Goal: Task Accomplishment & Management: Manage account settings

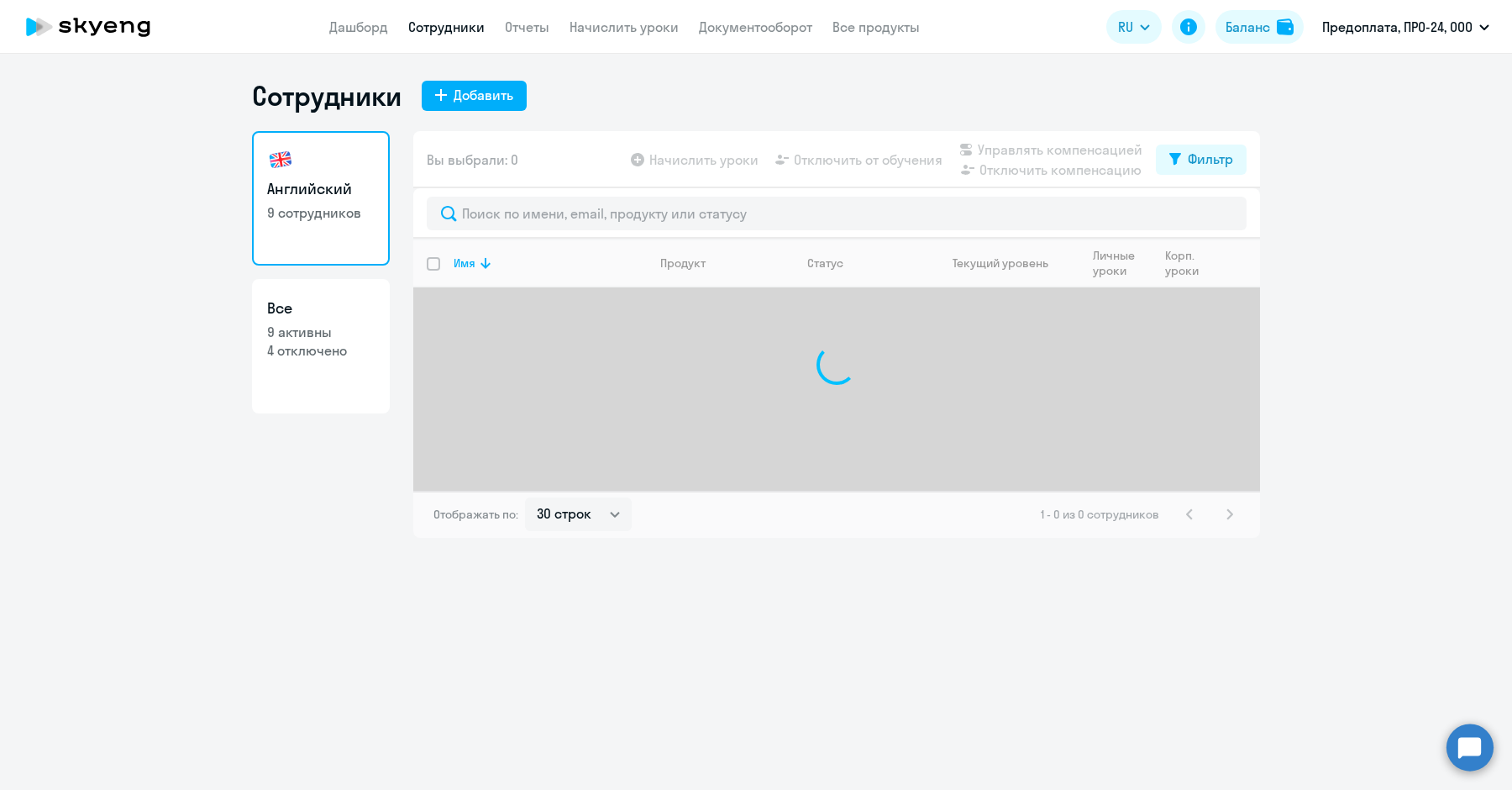
select select "30"
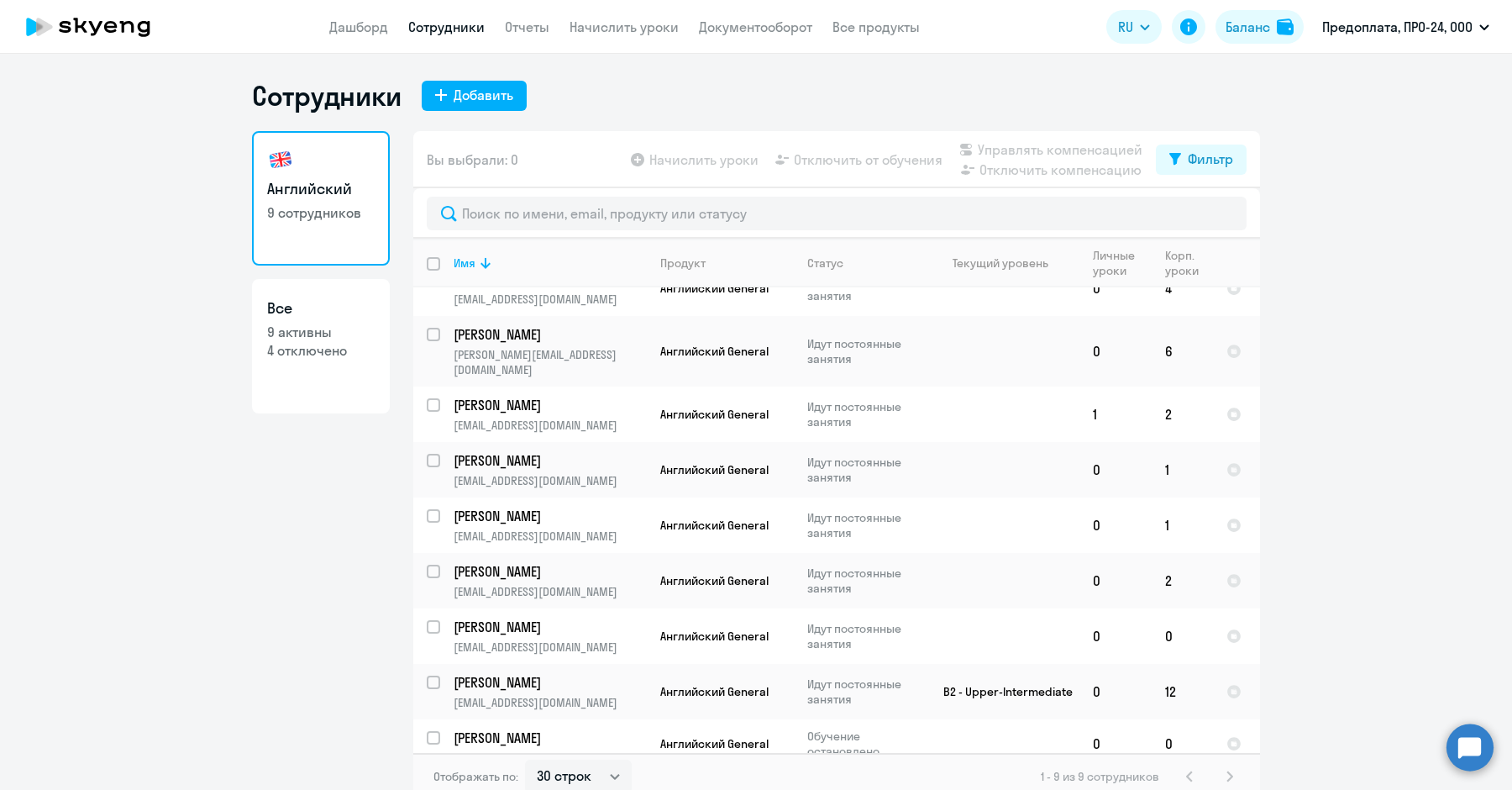
scroll to position [14, 0]
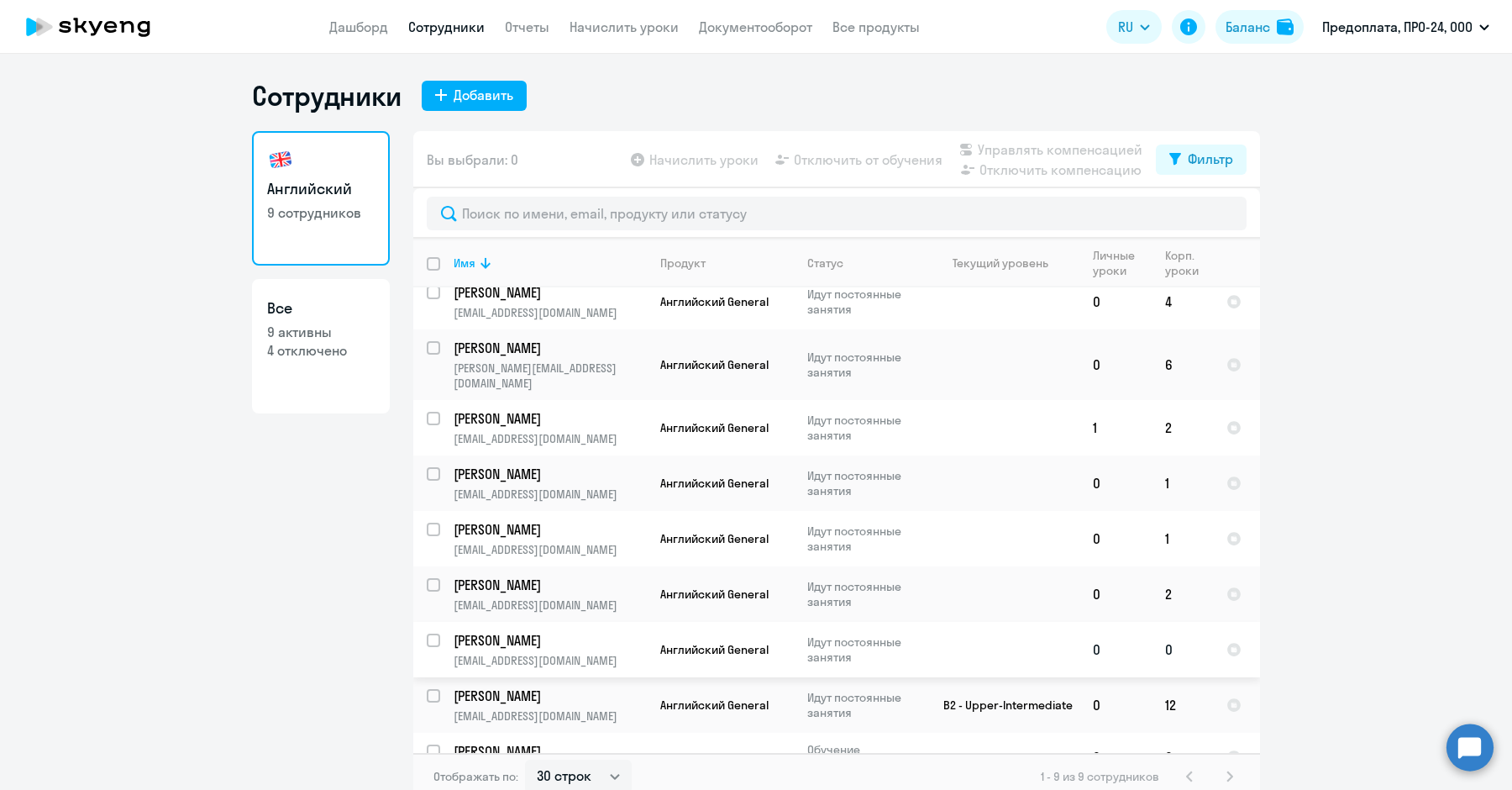
click at [427, 633] on input "select row 42232389" at bounding box center [444, 650] width 34 height 34
checkbox input "true"
click at [672, 160] on span "Начислить уроки" at bounding box center [704, 160] width 109 height 20
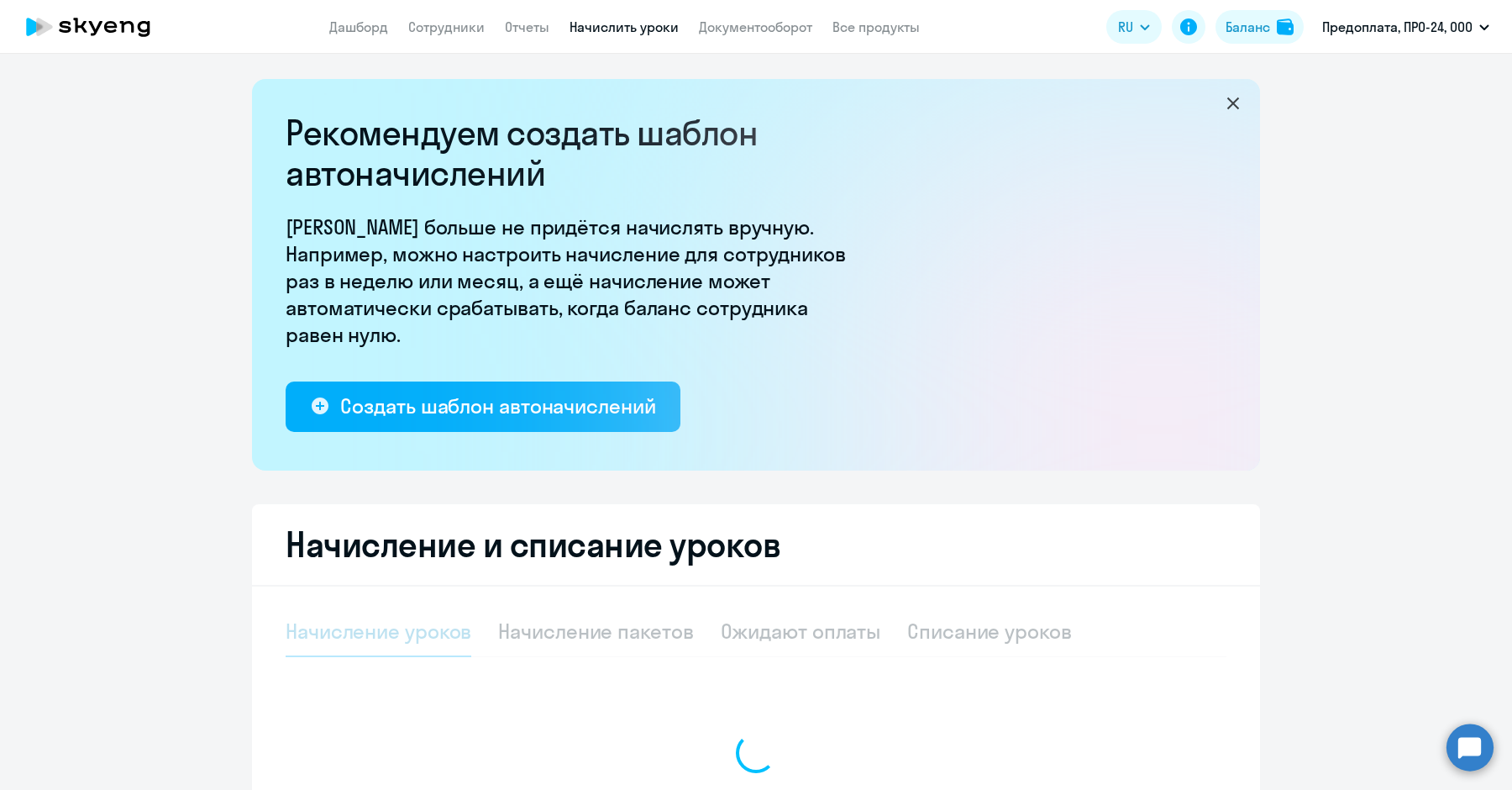
select select "10"
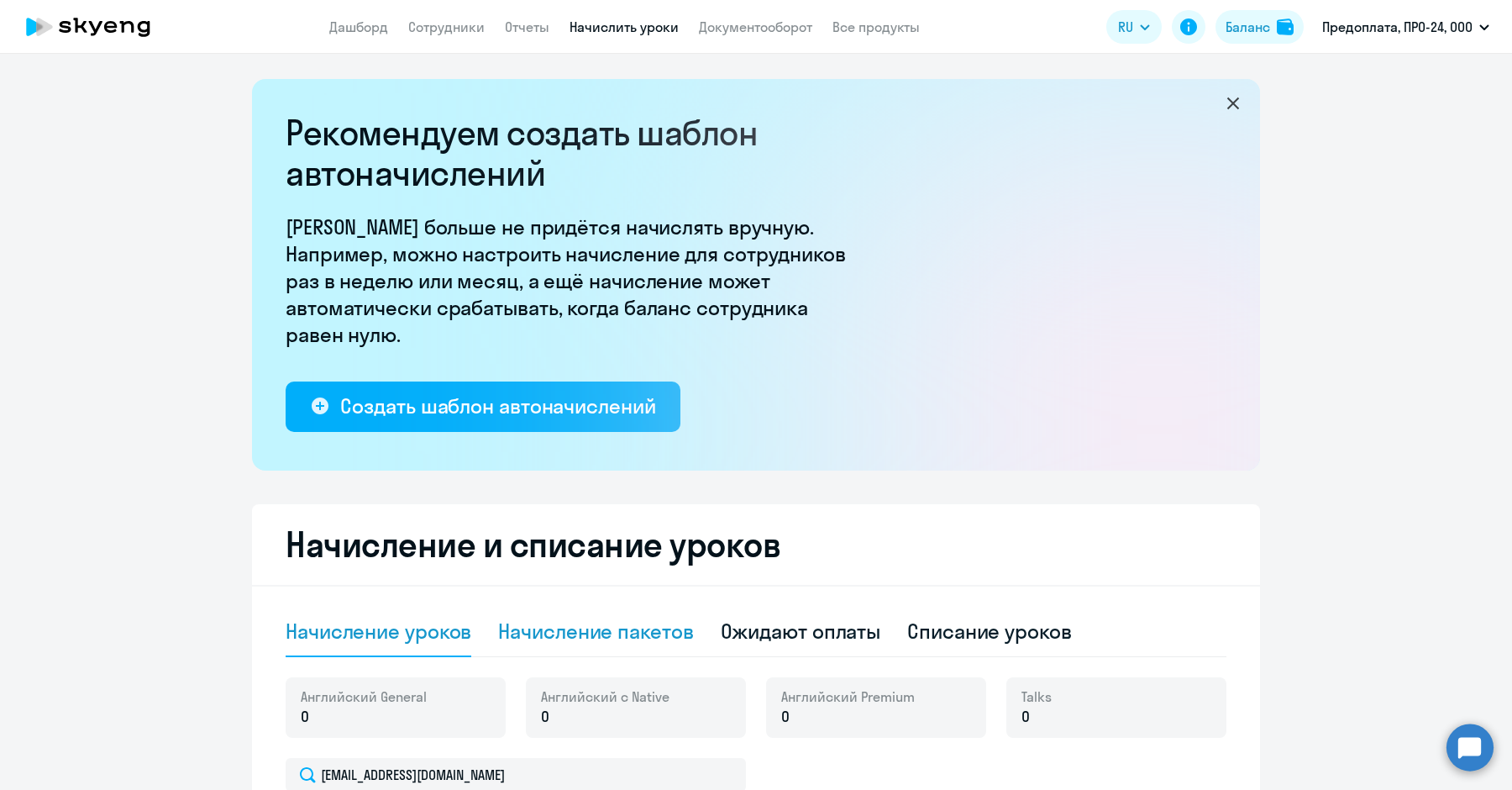
click at [655, 632] on div "Начисление пакетов" at bounding box center [595, 630] width 195 height 27
select select "10"
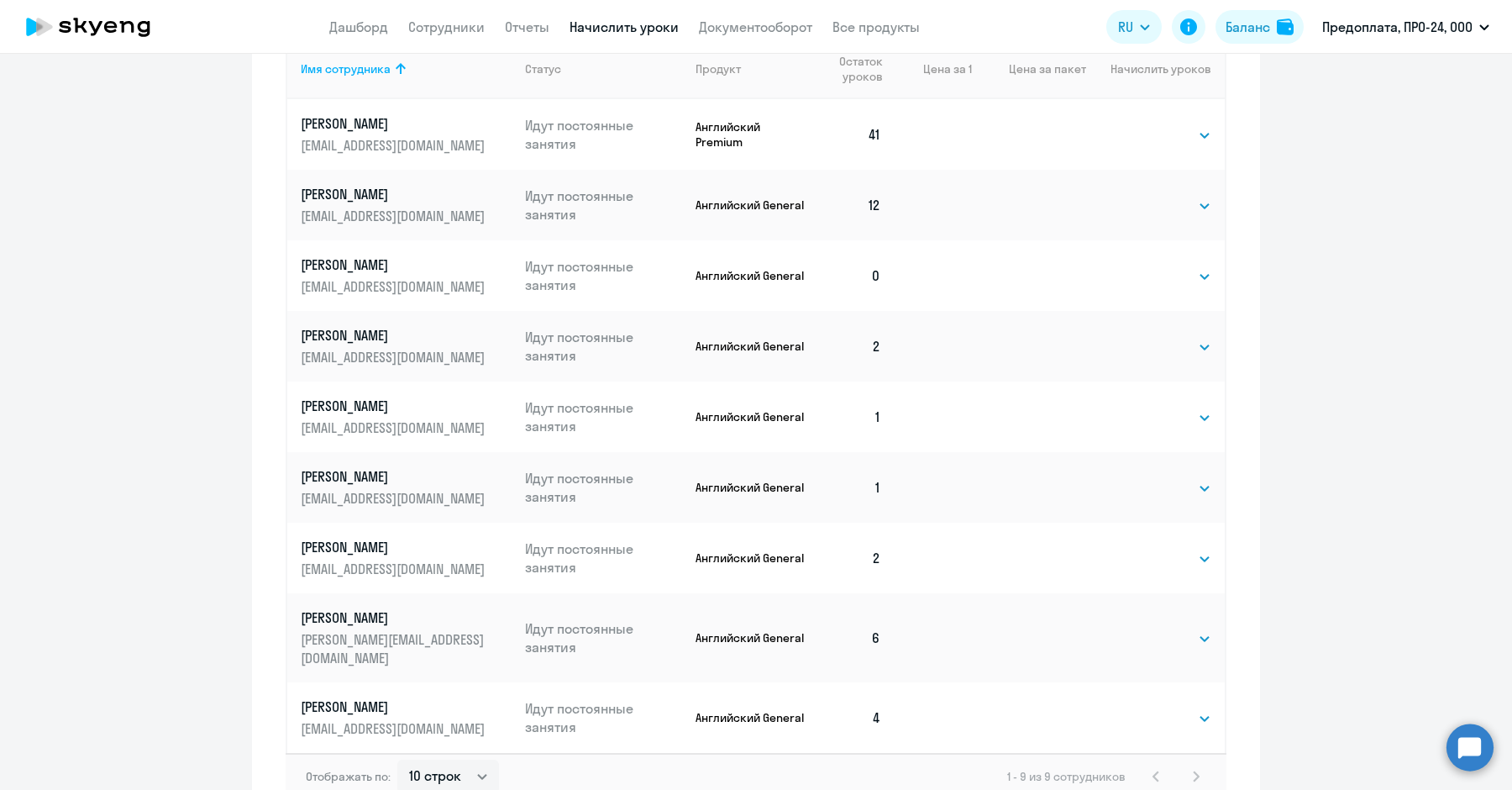
scroll to position [821, 0]
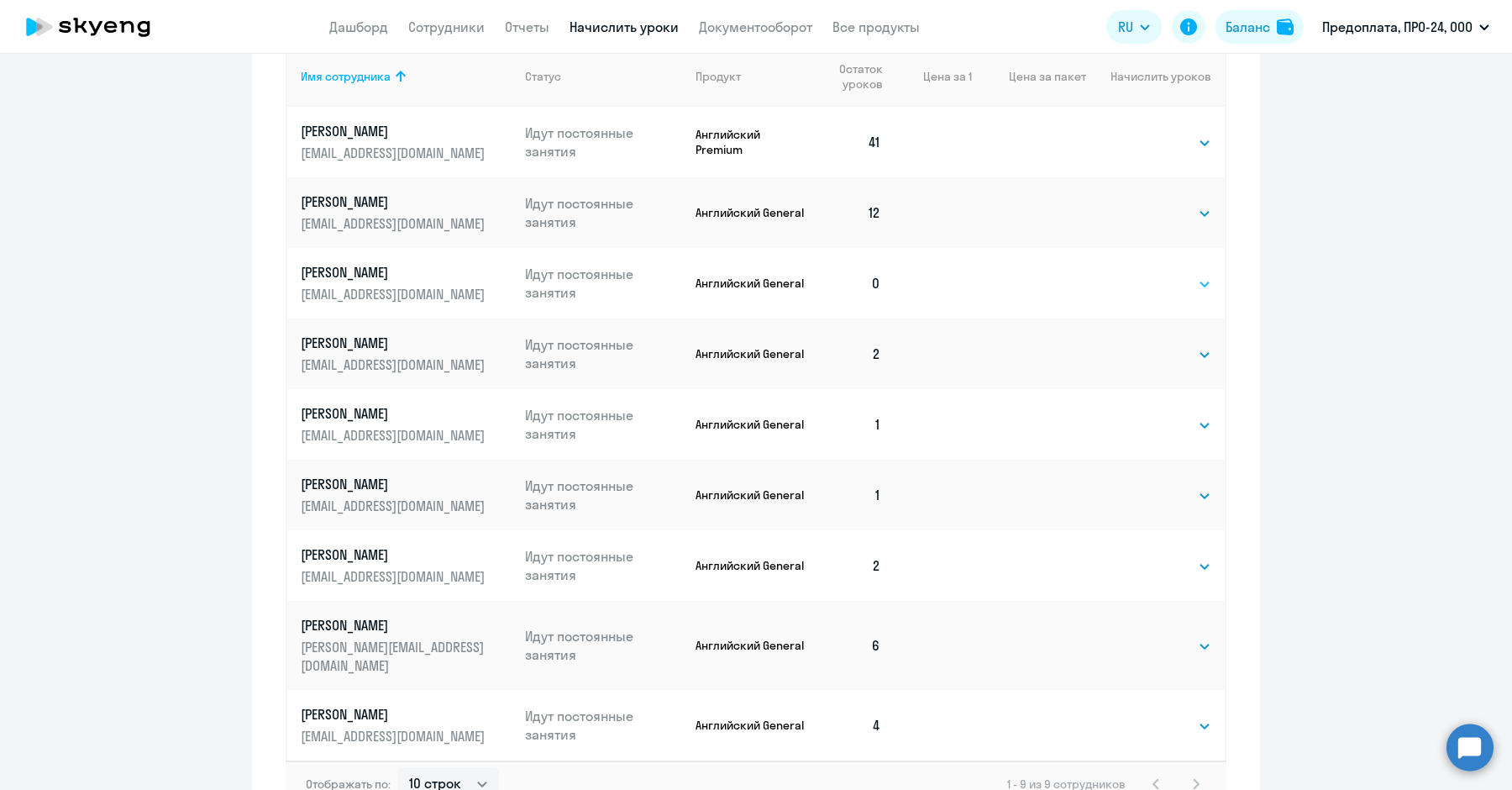
click at [1170, 281] on select "Выбрать 4 8 16 32 64 96 128" at bounding box center [1177, 284] width 69 height 20
select select "8"
click at [1142, 274] on select "Выбрать 4 8 16 32 64 96 128" at bounding box center [1177, 284] width 69 height 20
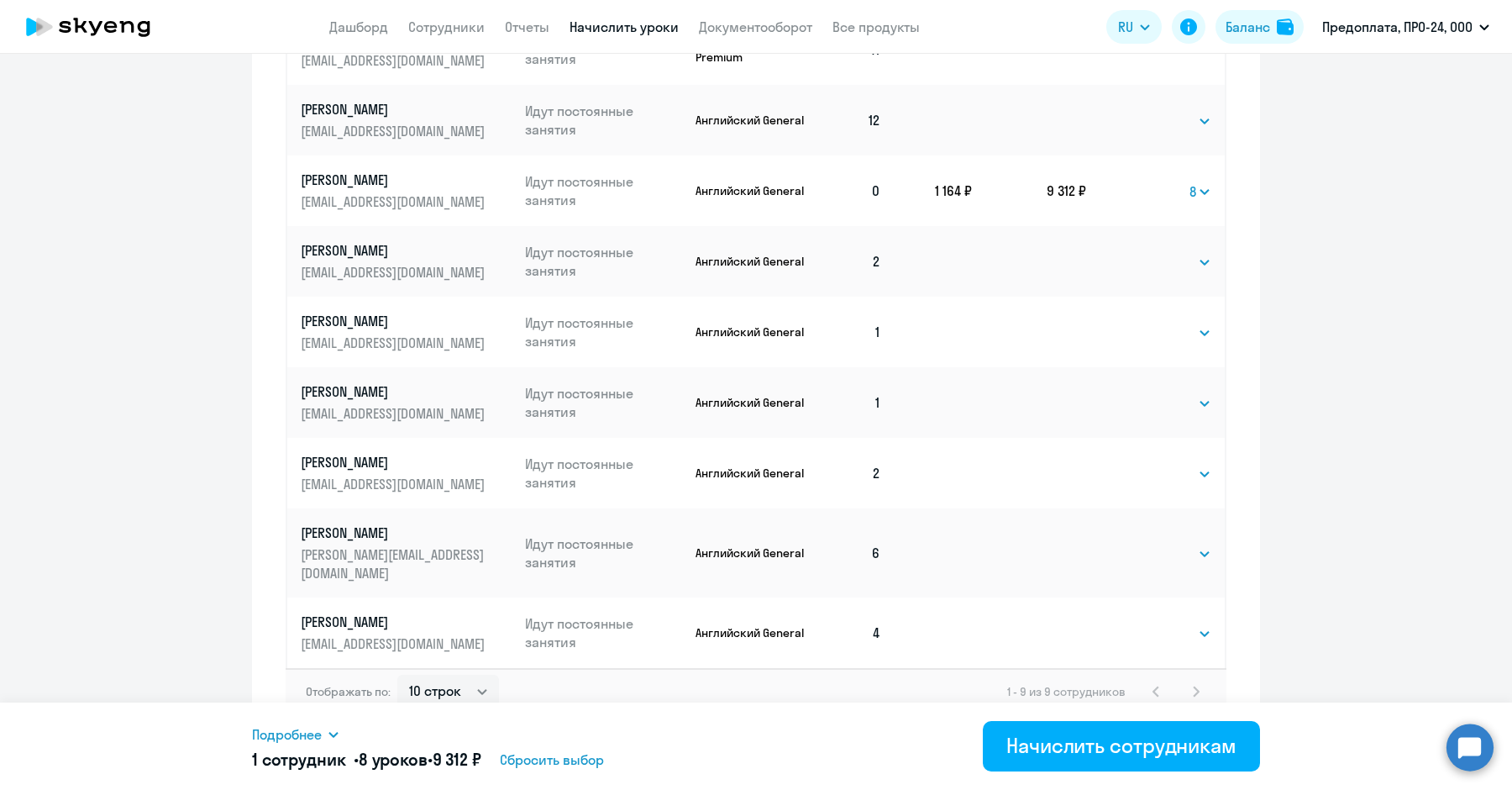
scroll to position [907, 0]
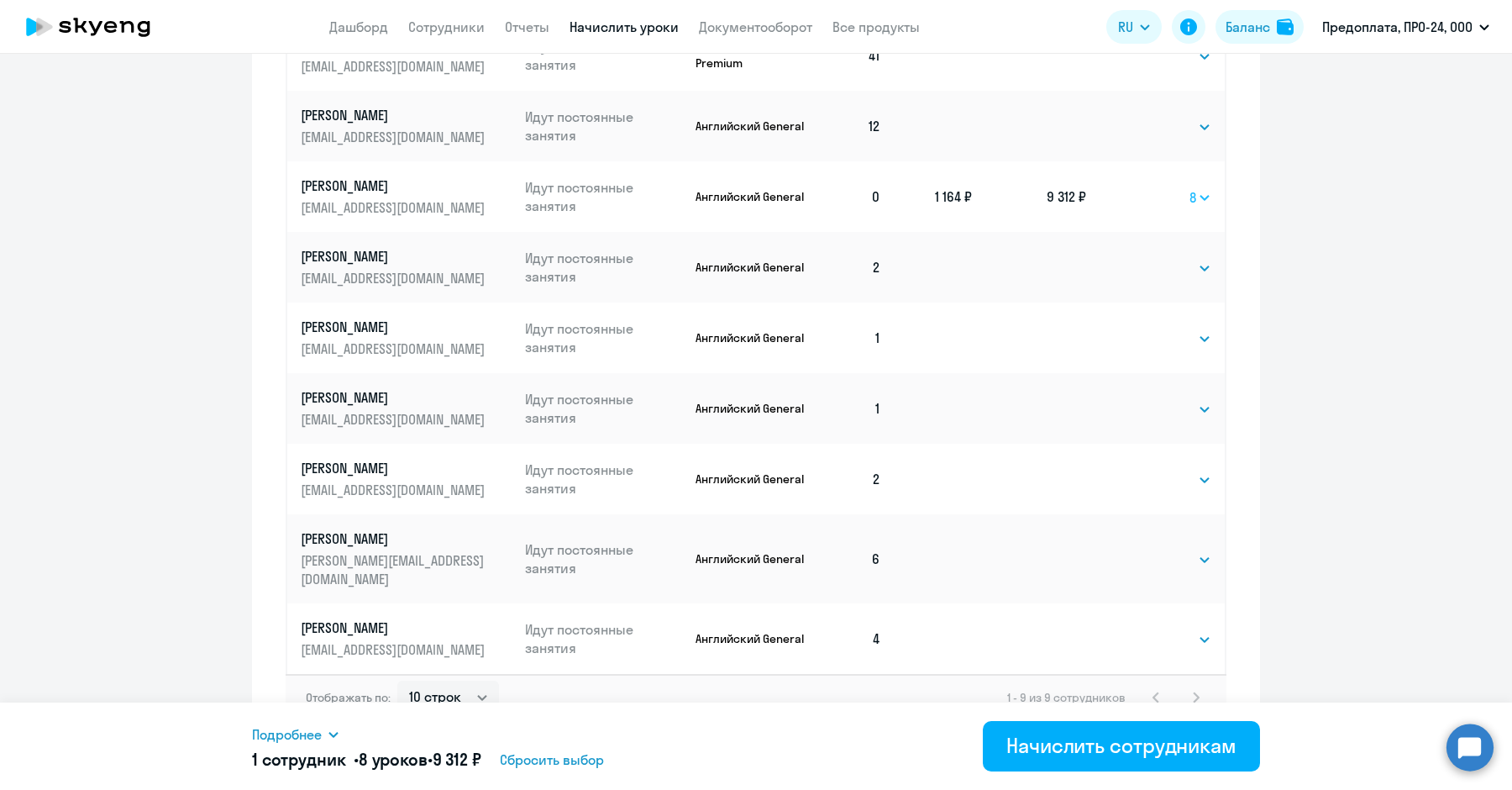
click at [1190, 197] on select "Выбрать 4 8 16 32 64 96 128" at bounding box center [1201, 197] width 22 height 20
click at [1057, 762] on button "Начислить сотрудникам" at bounding box center [1121, 746] width 277 height 50
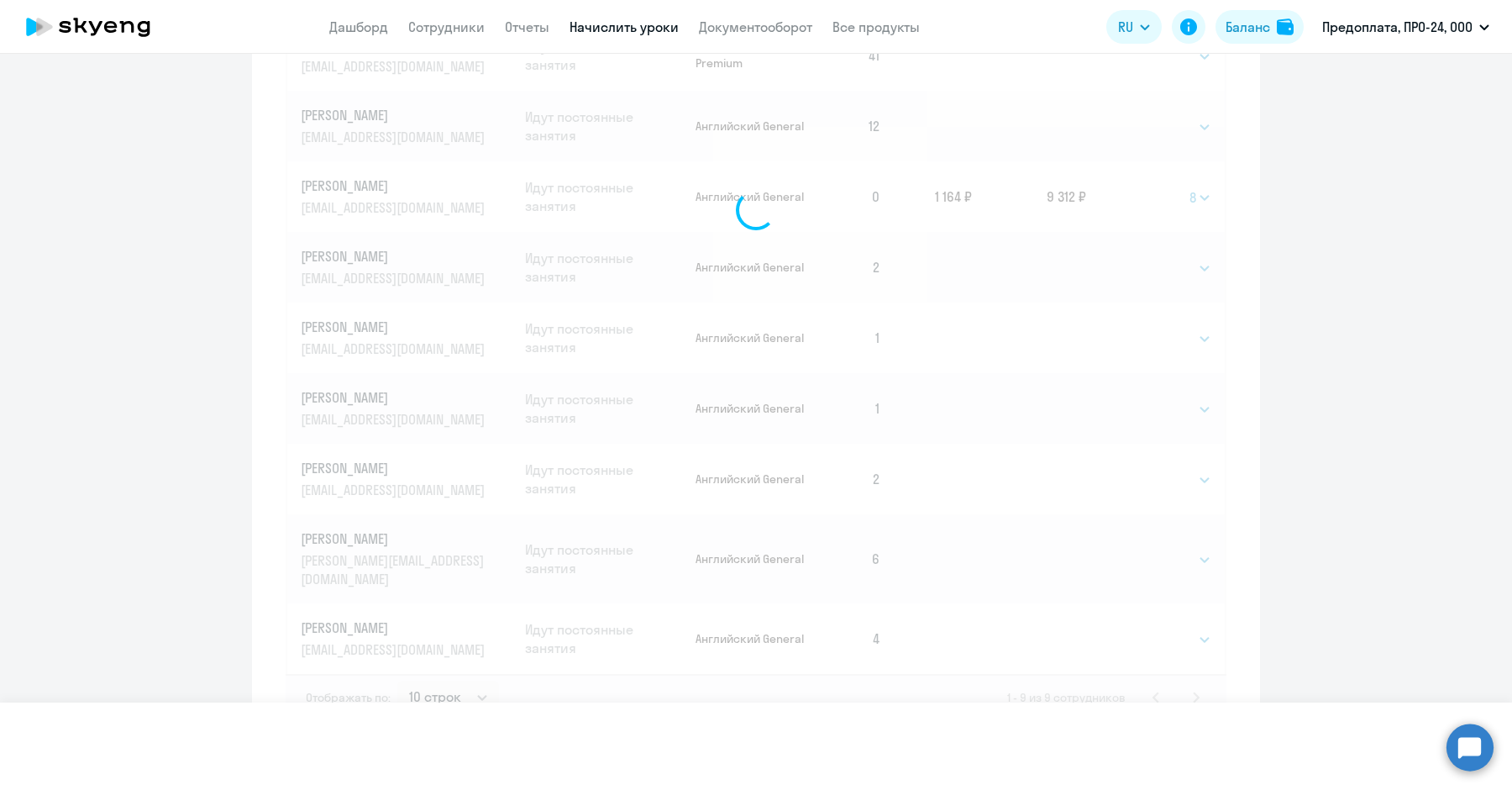
select select
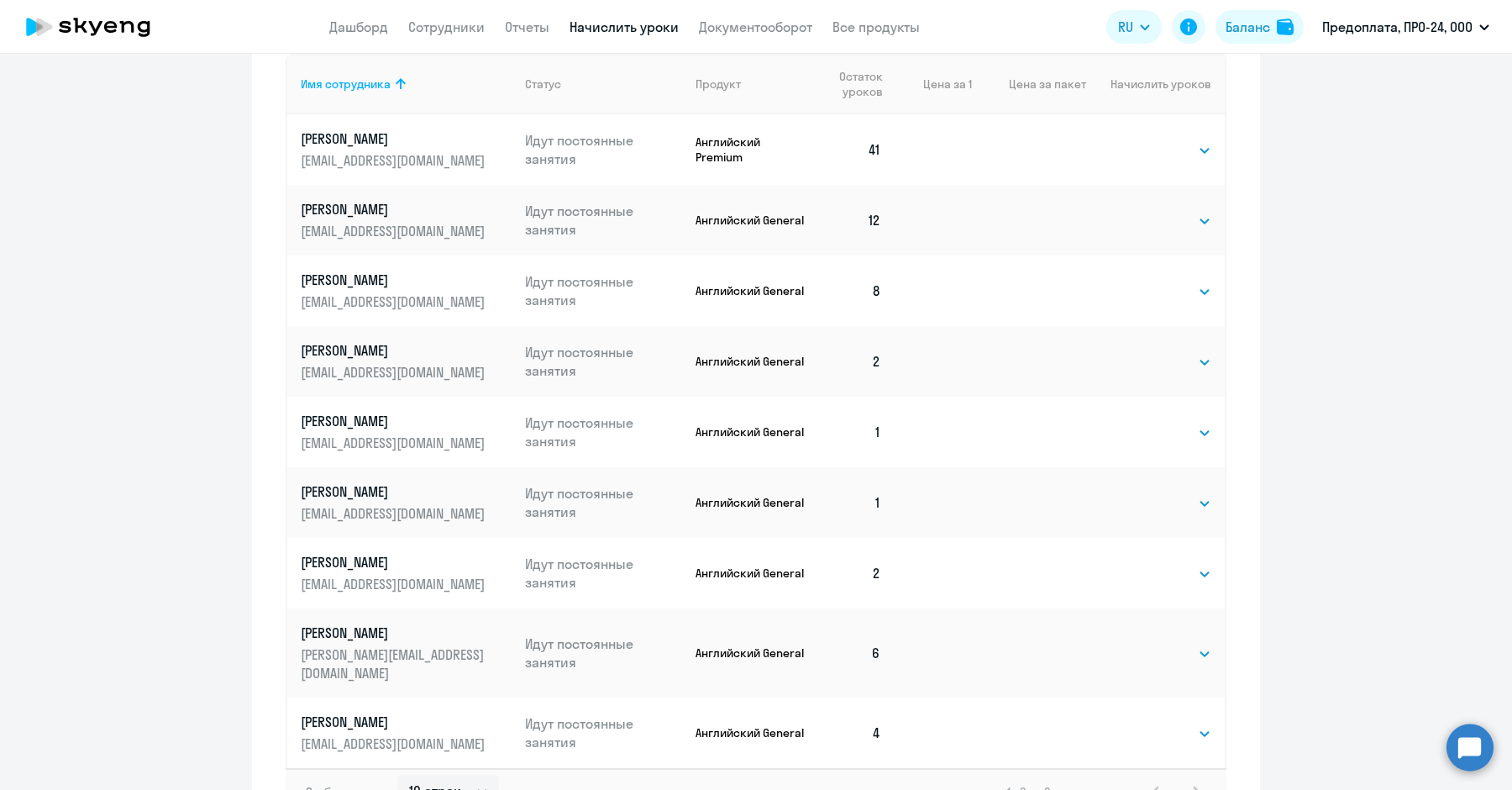
scroll to position [913, 0]
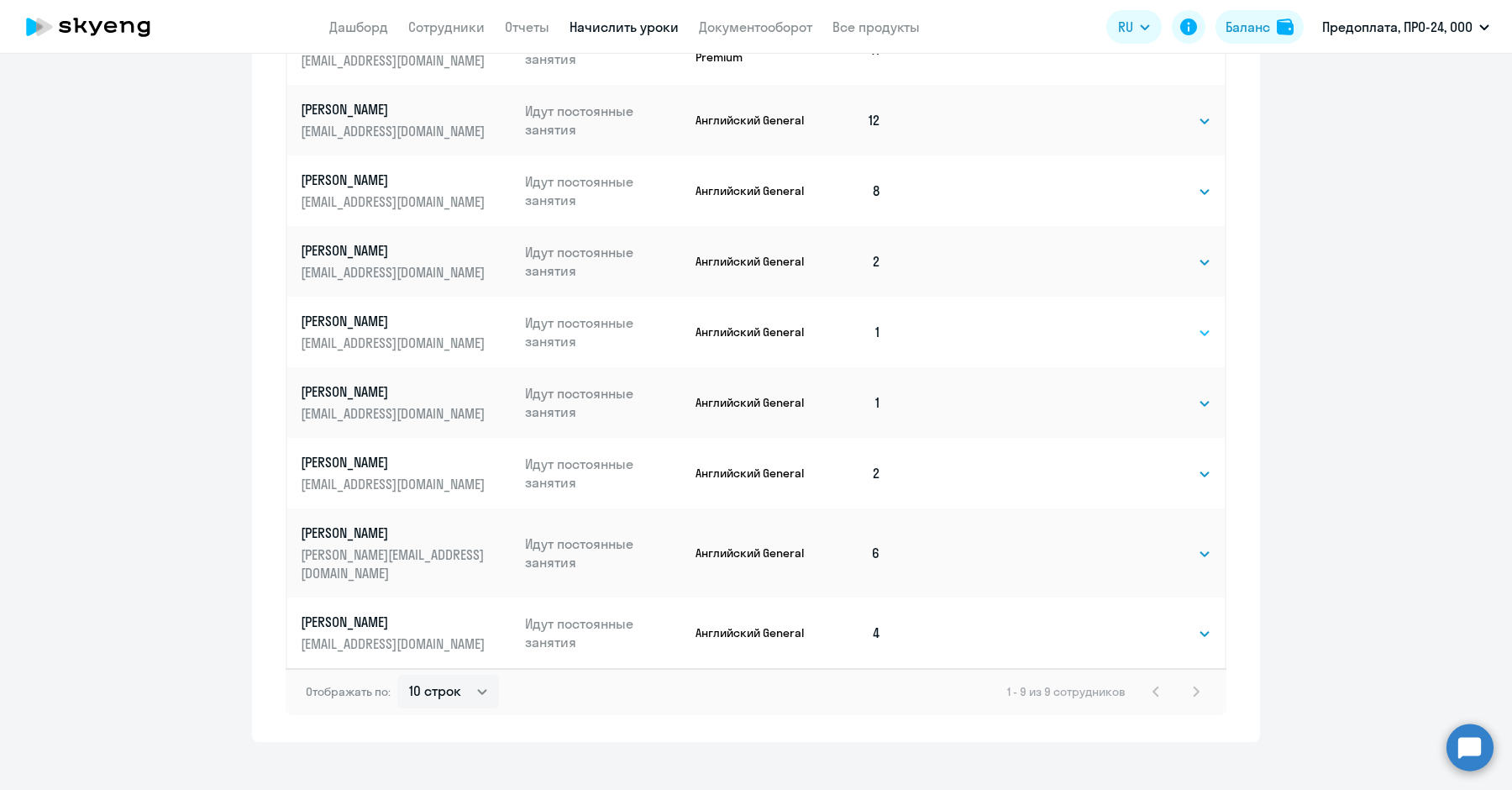
click at [1159, 323] on select "Выбрать 4 8 16 32 64 96 128" at bounding box center [1177, 332] width 69 height 20
select select "8"
click at [1142, 323] on select "Выбрать 4 8 16 32 64 96 128" at bounding box center [1177, 332] width 69 height 20
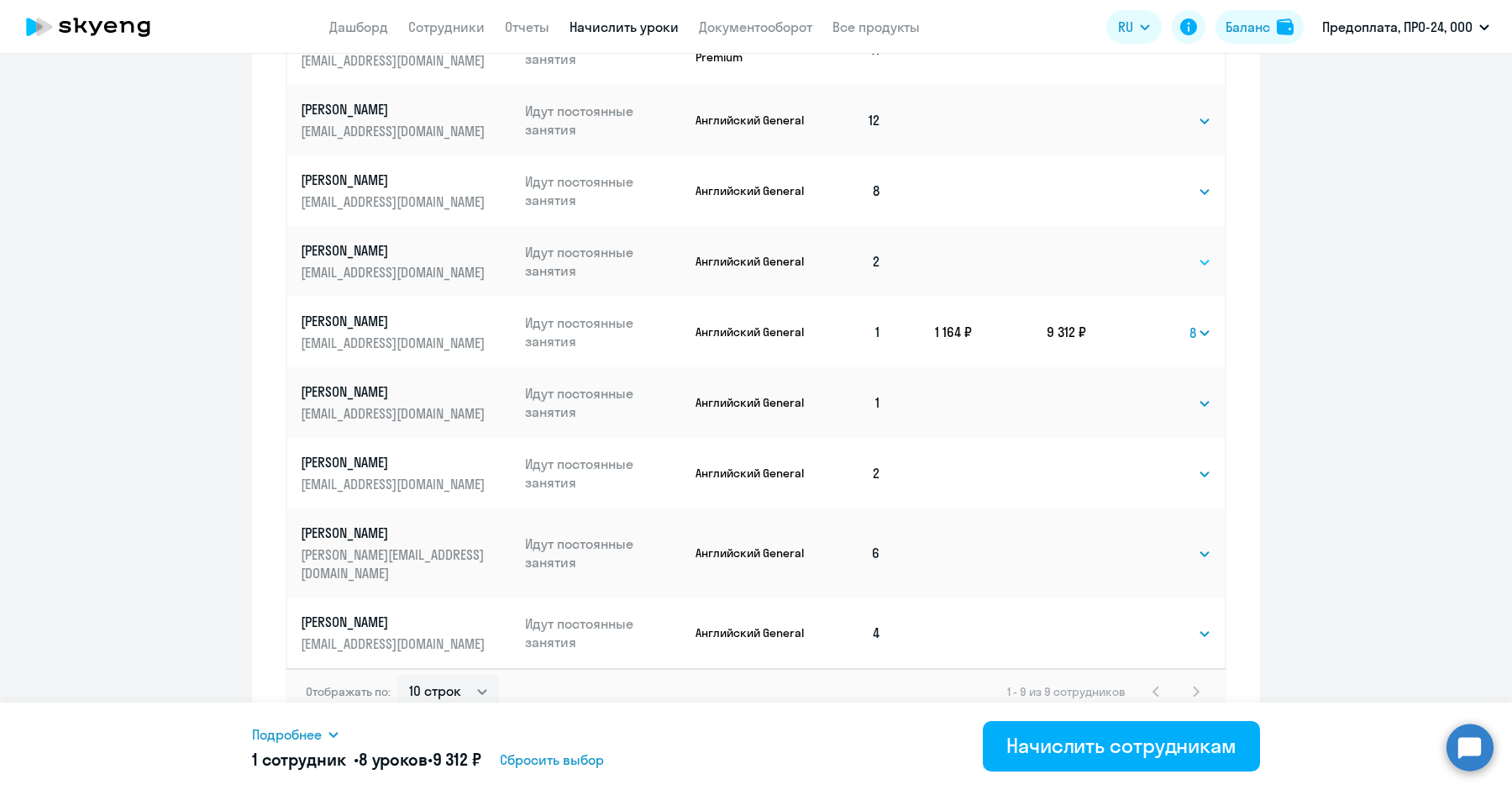
click at [1156, 252] on select "Выбрать 4 8 16 32 64 96 128" at bounding box center [1177, 262] width 69 height 20
select select "8"
click at [1142, 252] on select "Выбрать 4 8 16 32 64 96 128" at bounding box center [1177, 262] width 69 height 20
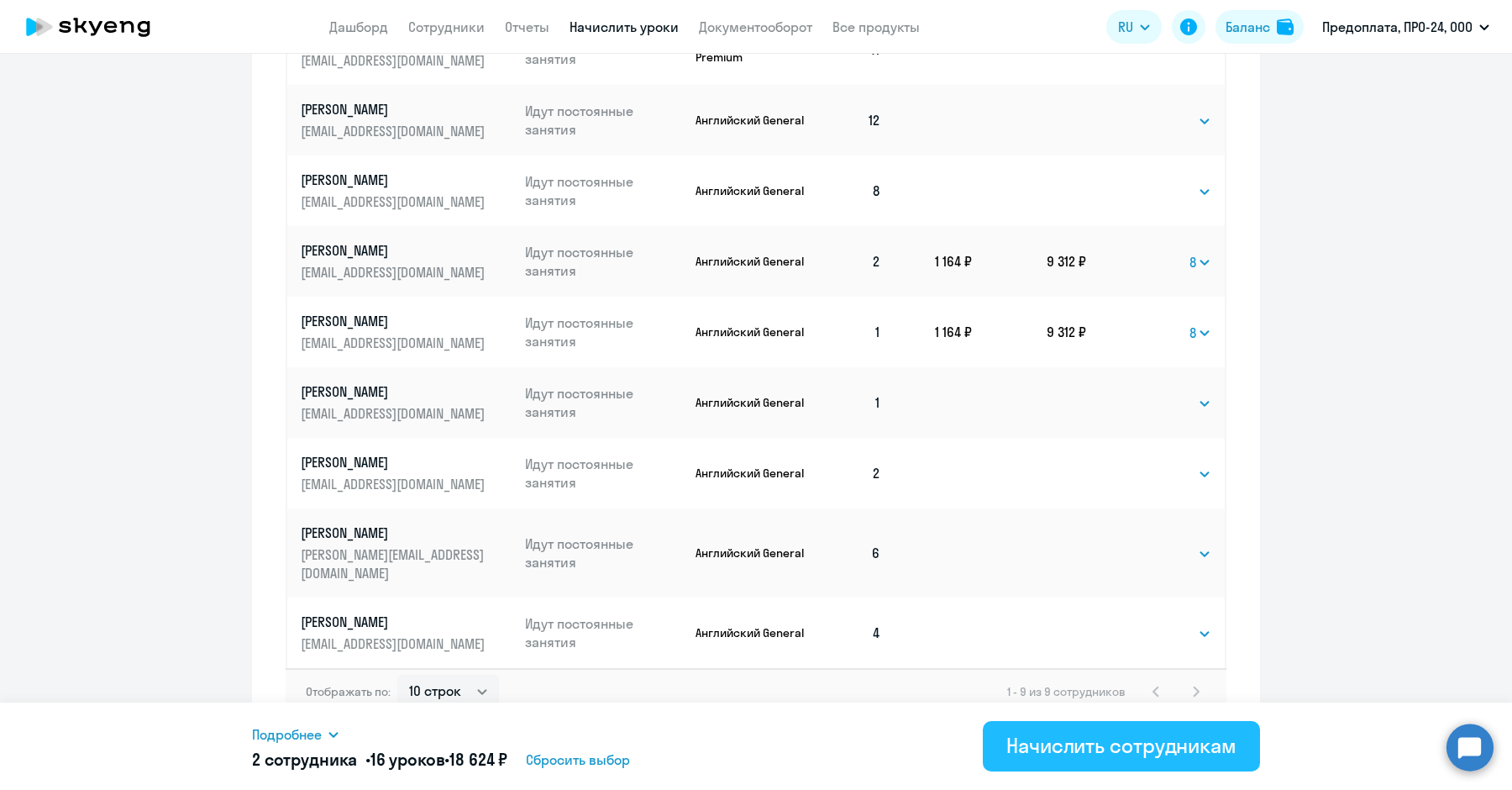
click at [1104, 745] on div "Начислить сотрудникам" at bounding box center [1121, 745] width 230 height 27
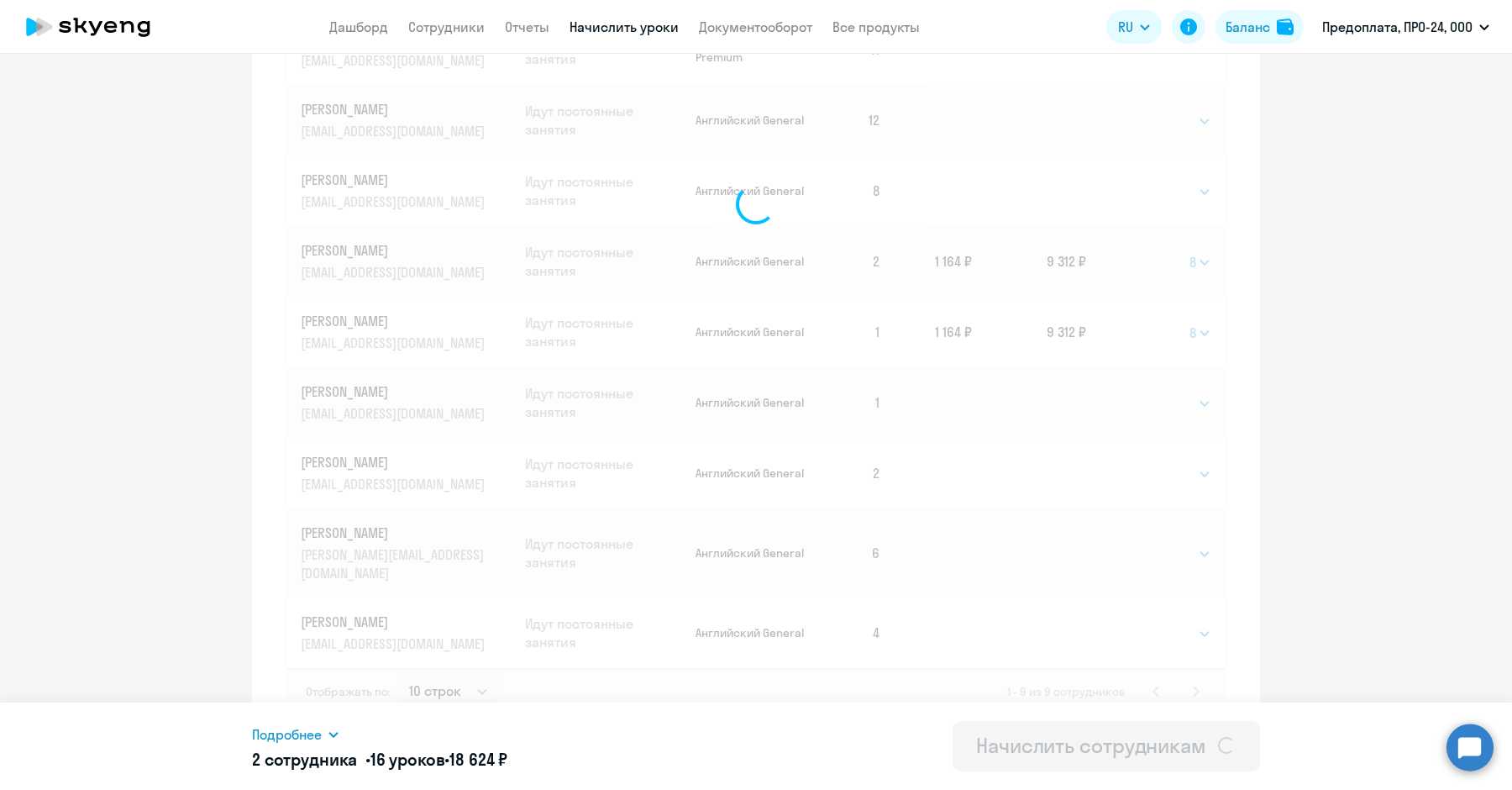
select select
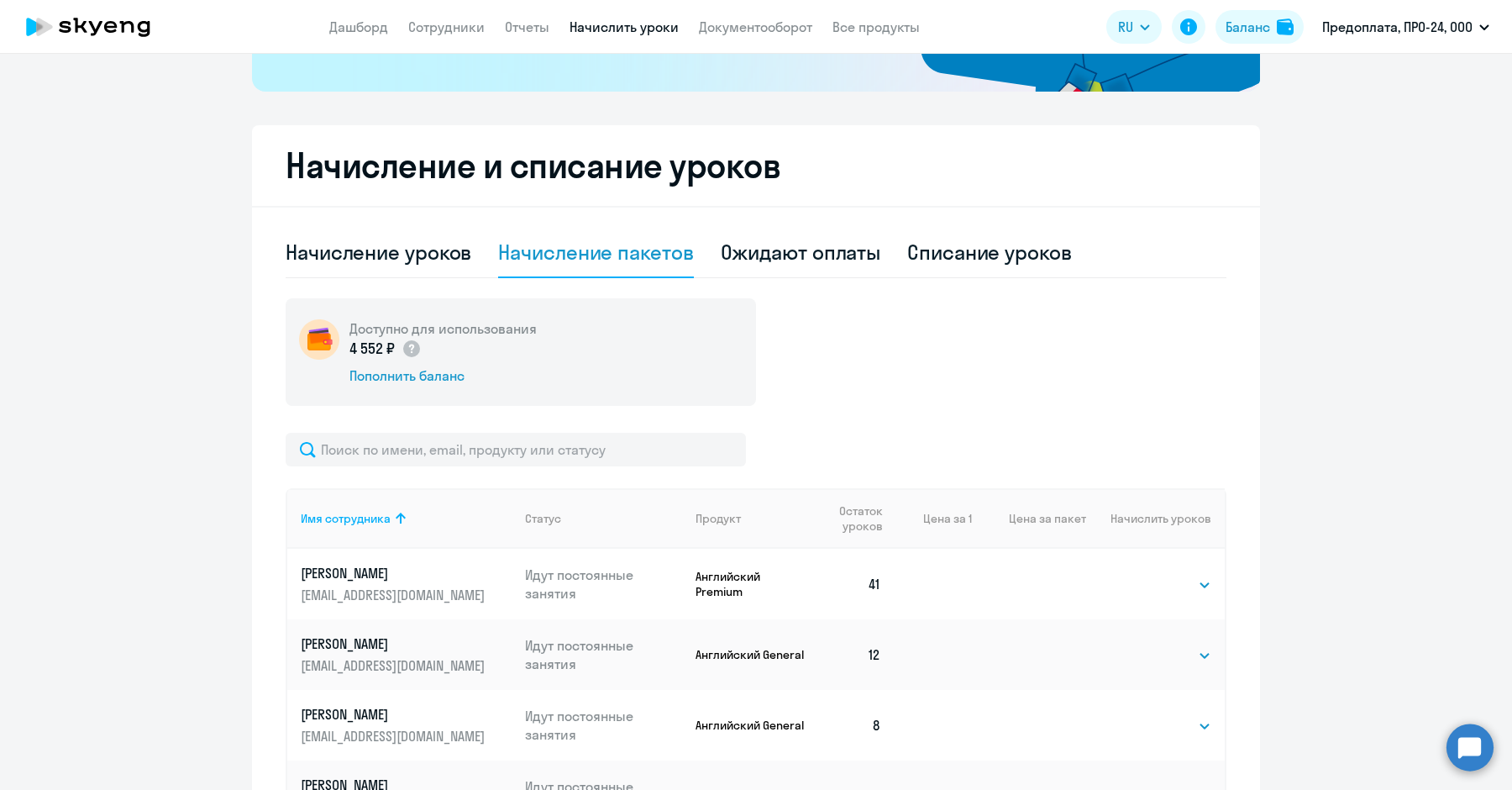
scroll to position [377, 0]
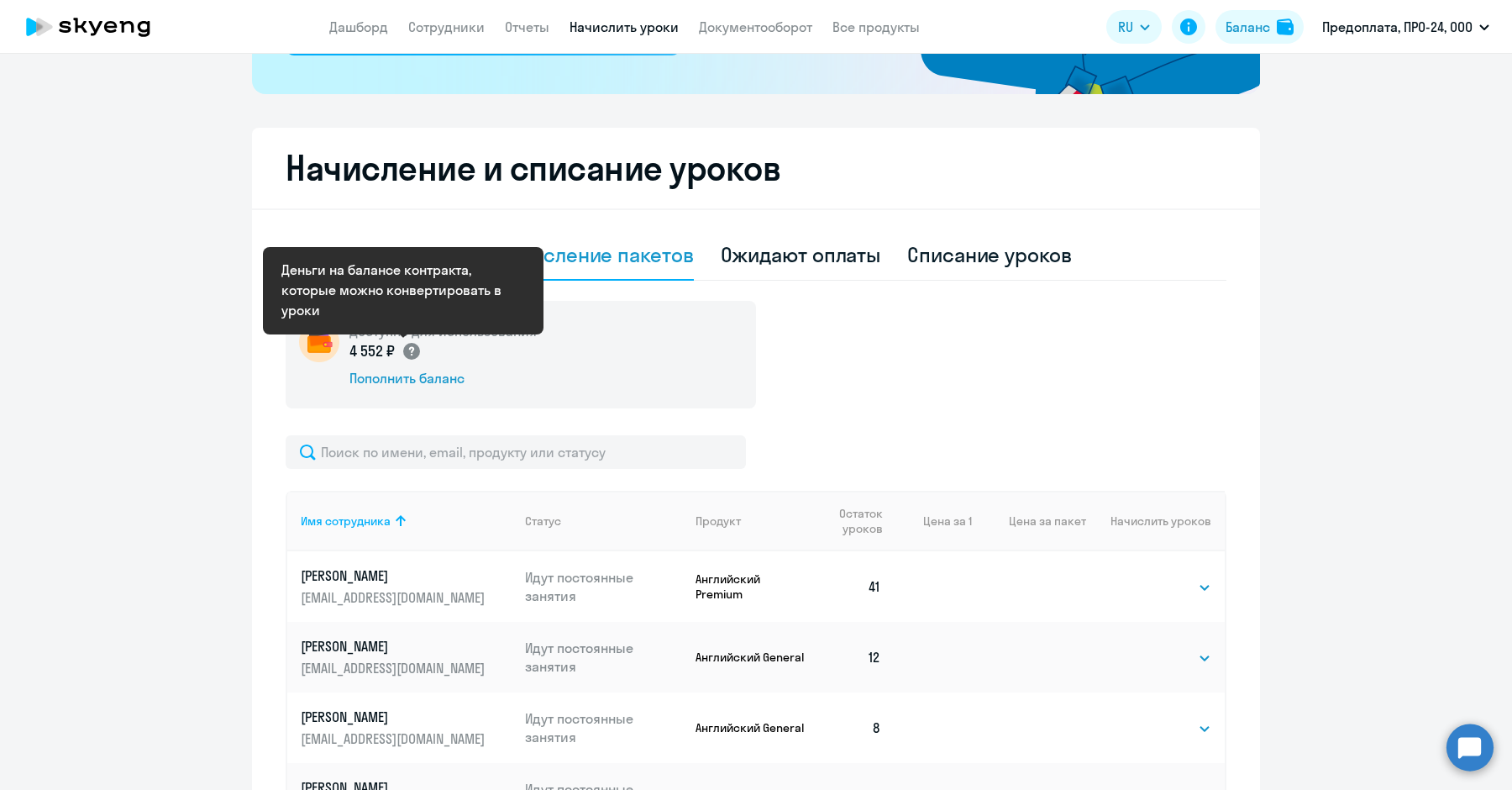
click at [407, 344] on circle at bounding box center [411, 351] width 17 height 17
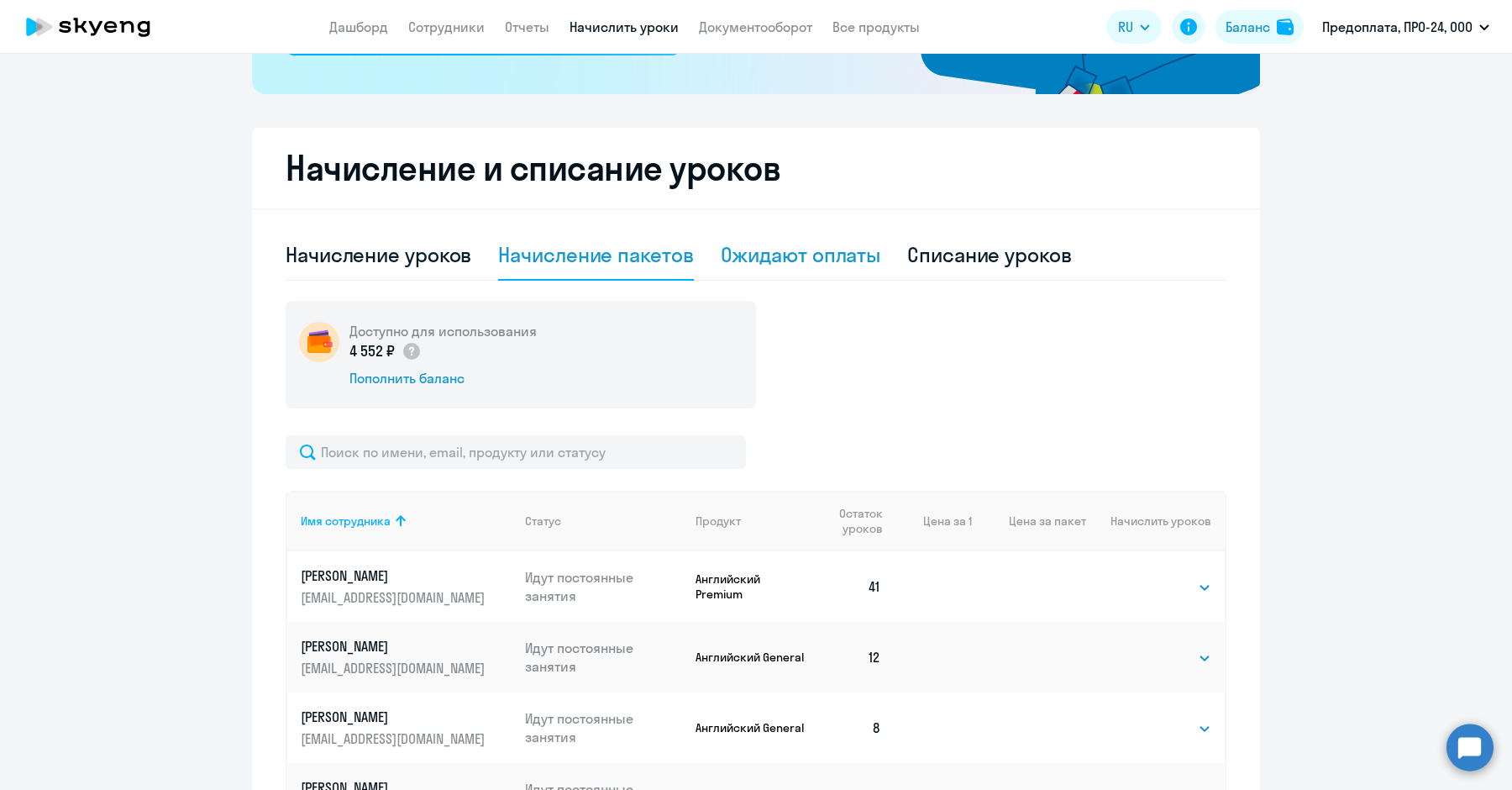
click at [781, 255] on div "Ожидают оплаты" at bounding box center [800, 254] width 161 height 27
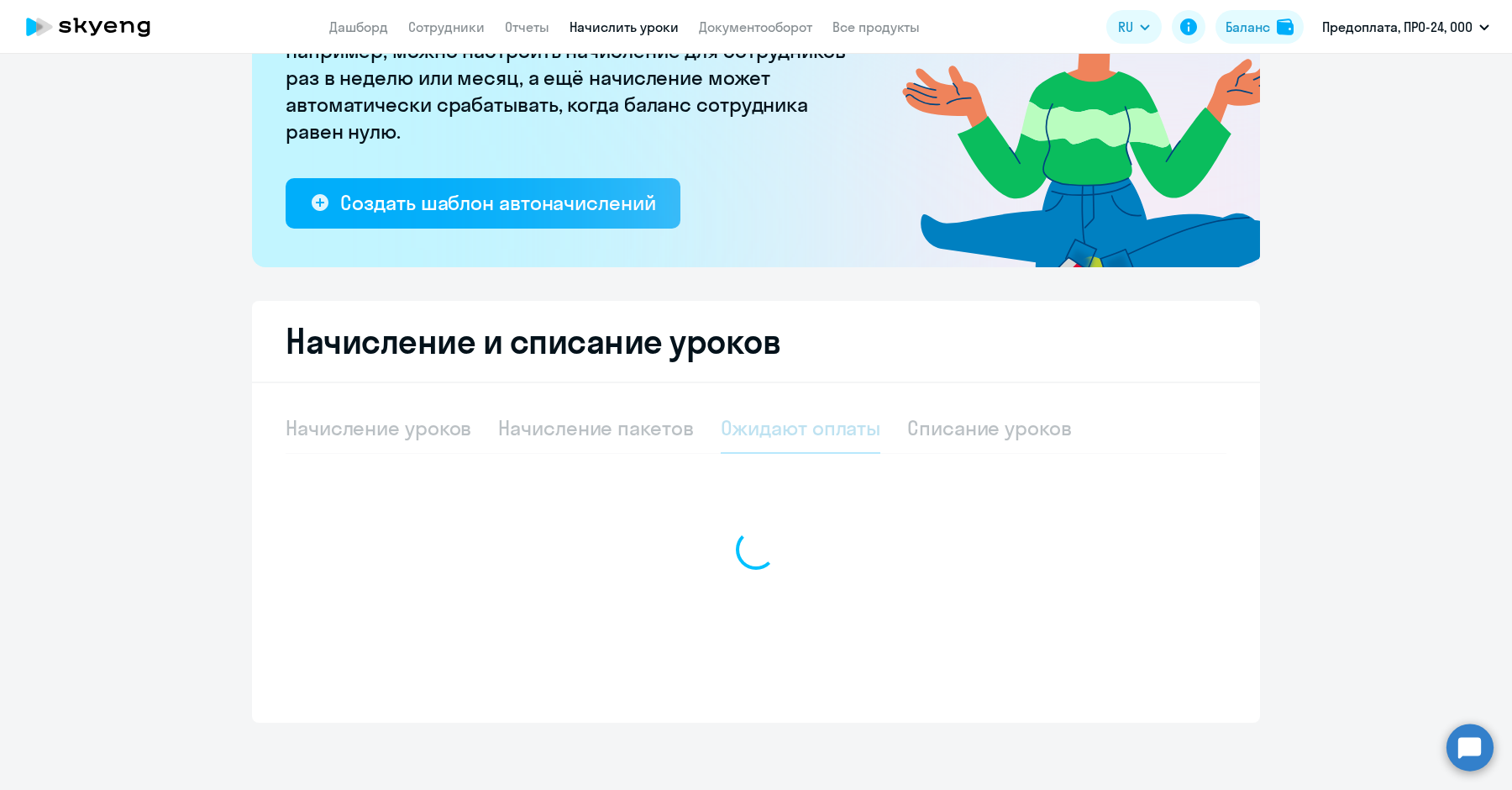
scroll to position [202, 0]
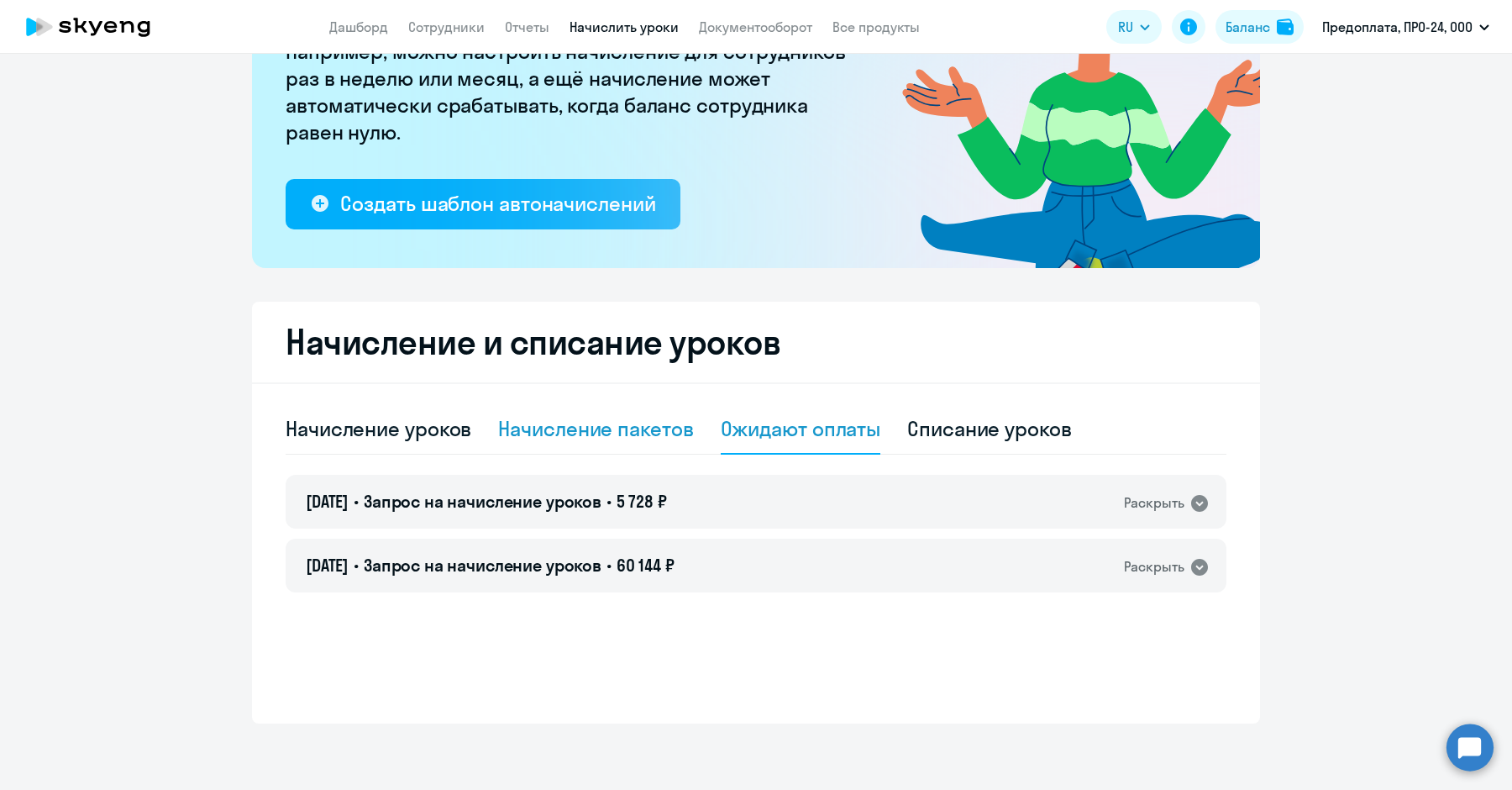
click at [601, 425] on div "Начисление пакетов" at bounding box center [595, 428] width 195 height 27
select select "10"
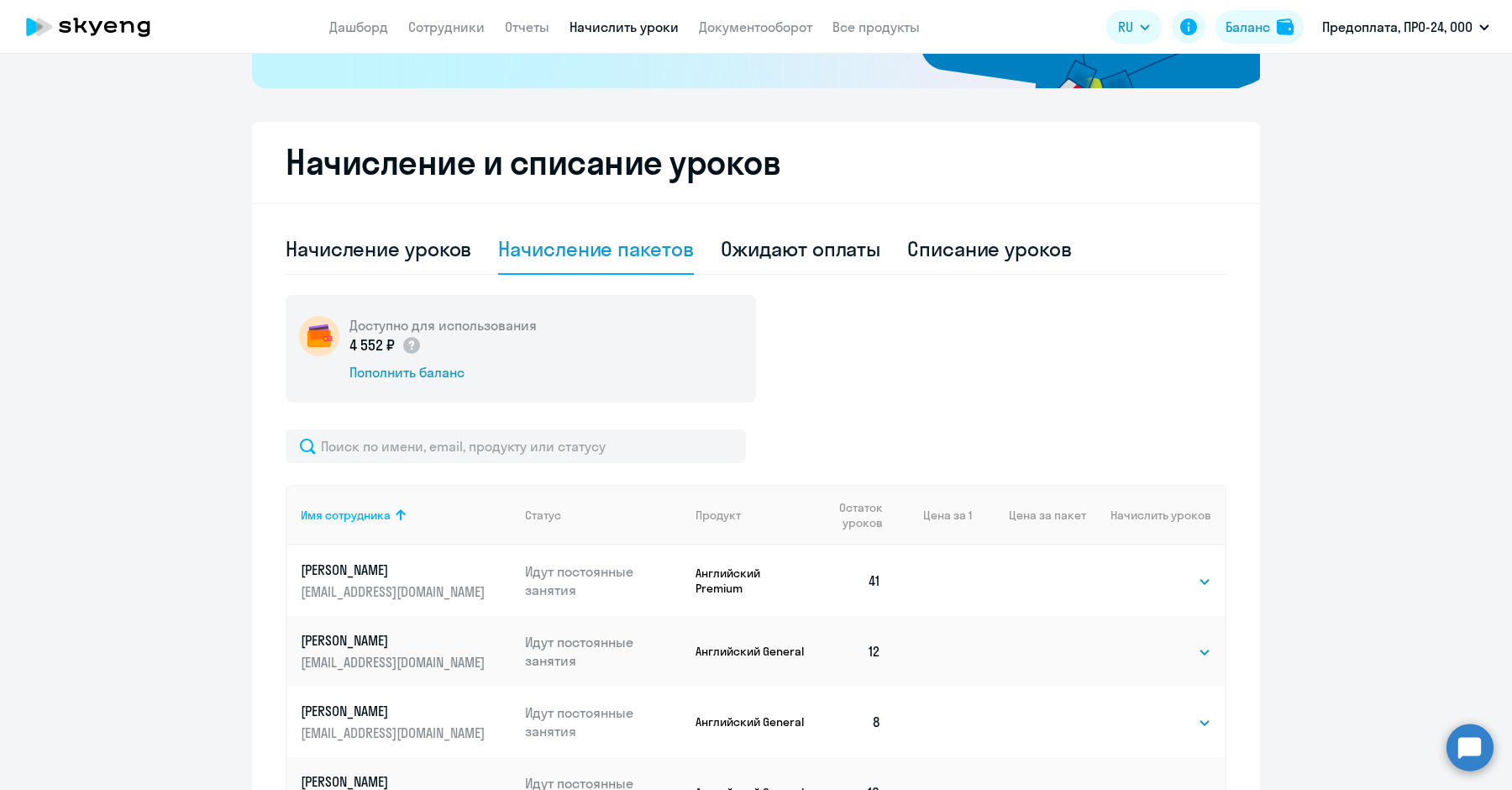
scroll to position [338, 0]
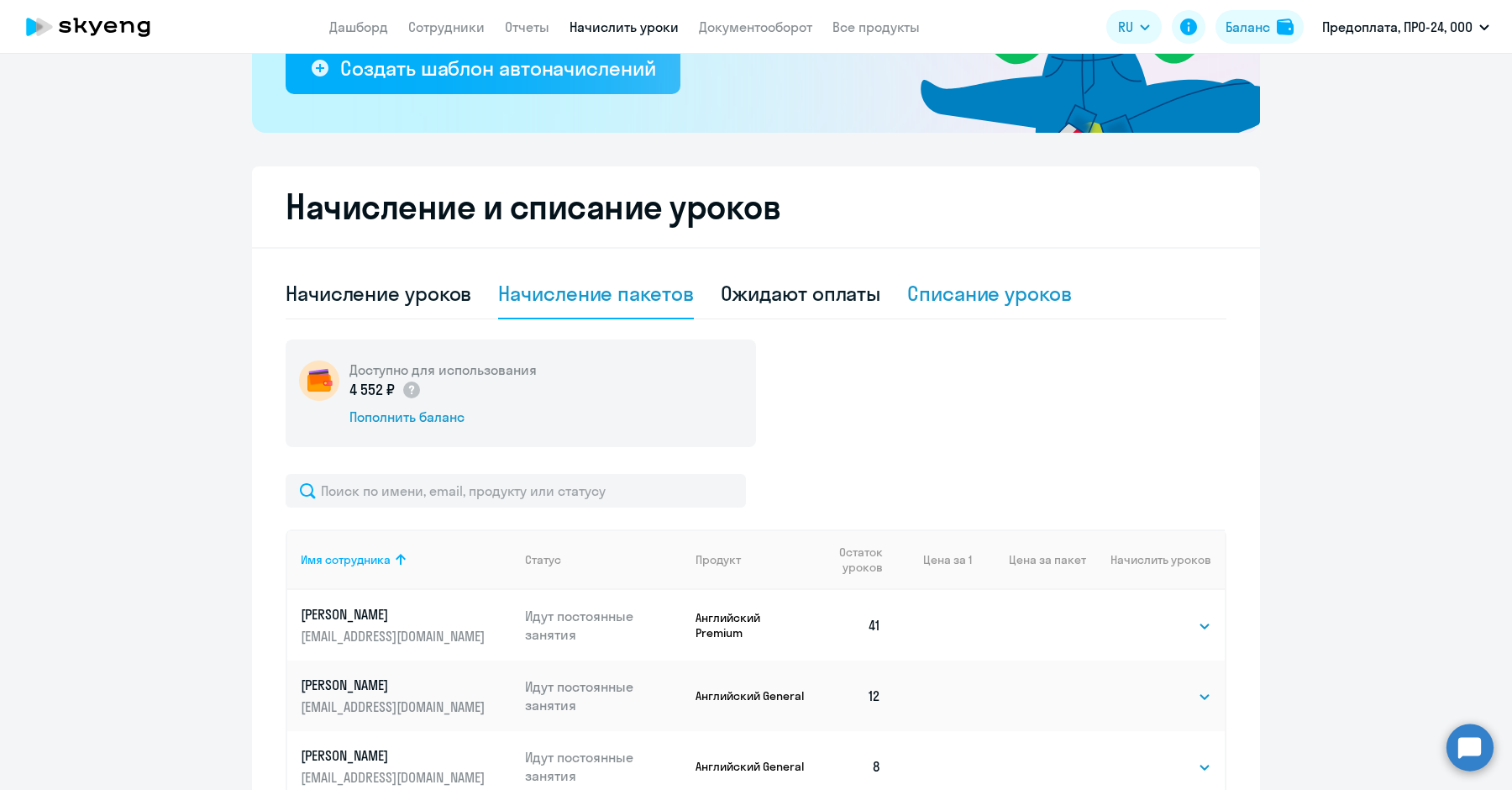
click at [909, 288] on div "Списание уроков" at bounding box center [989, 293] width 165 height 27
select select "10"
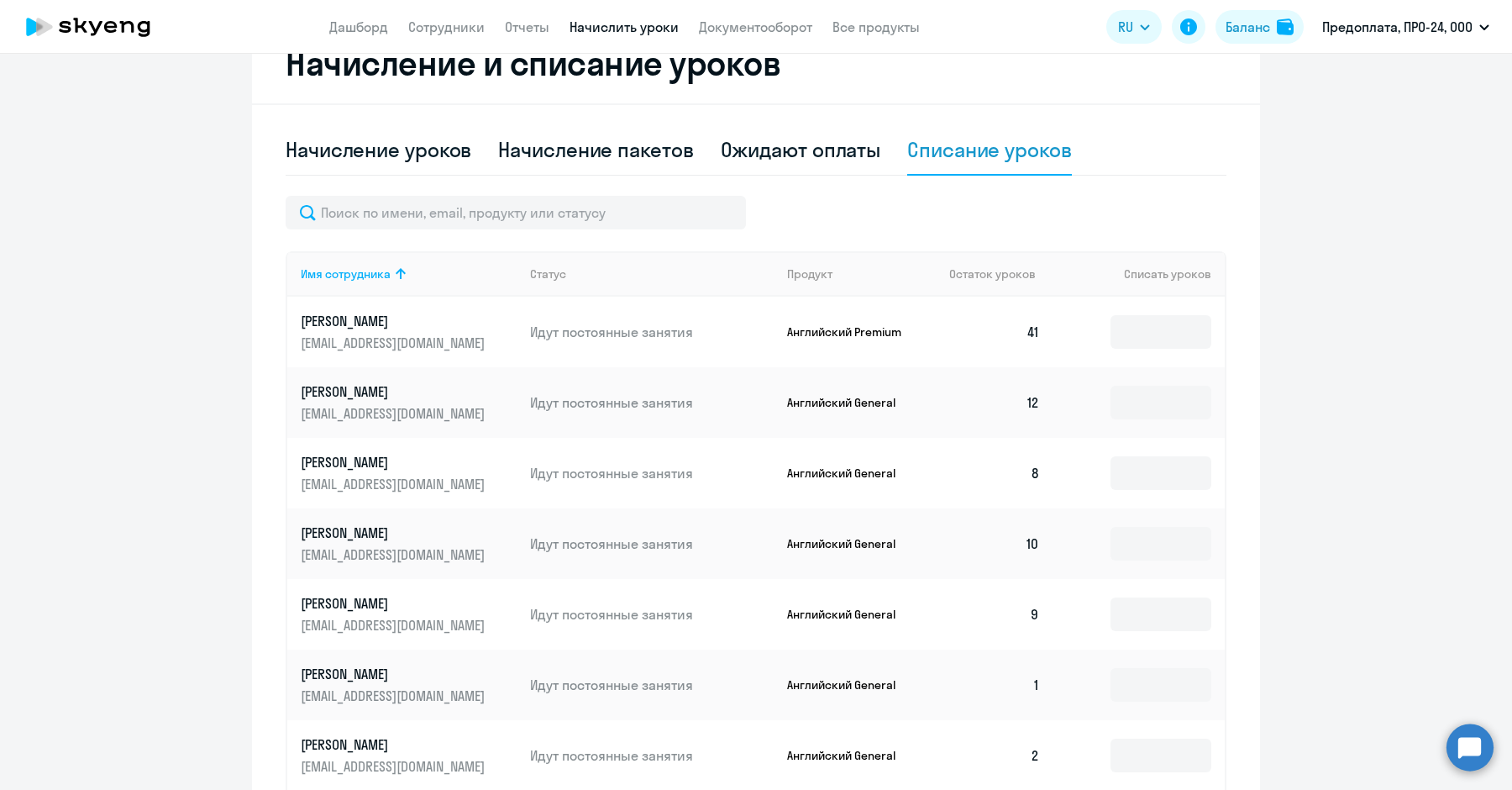
scroll to position [474, 0]
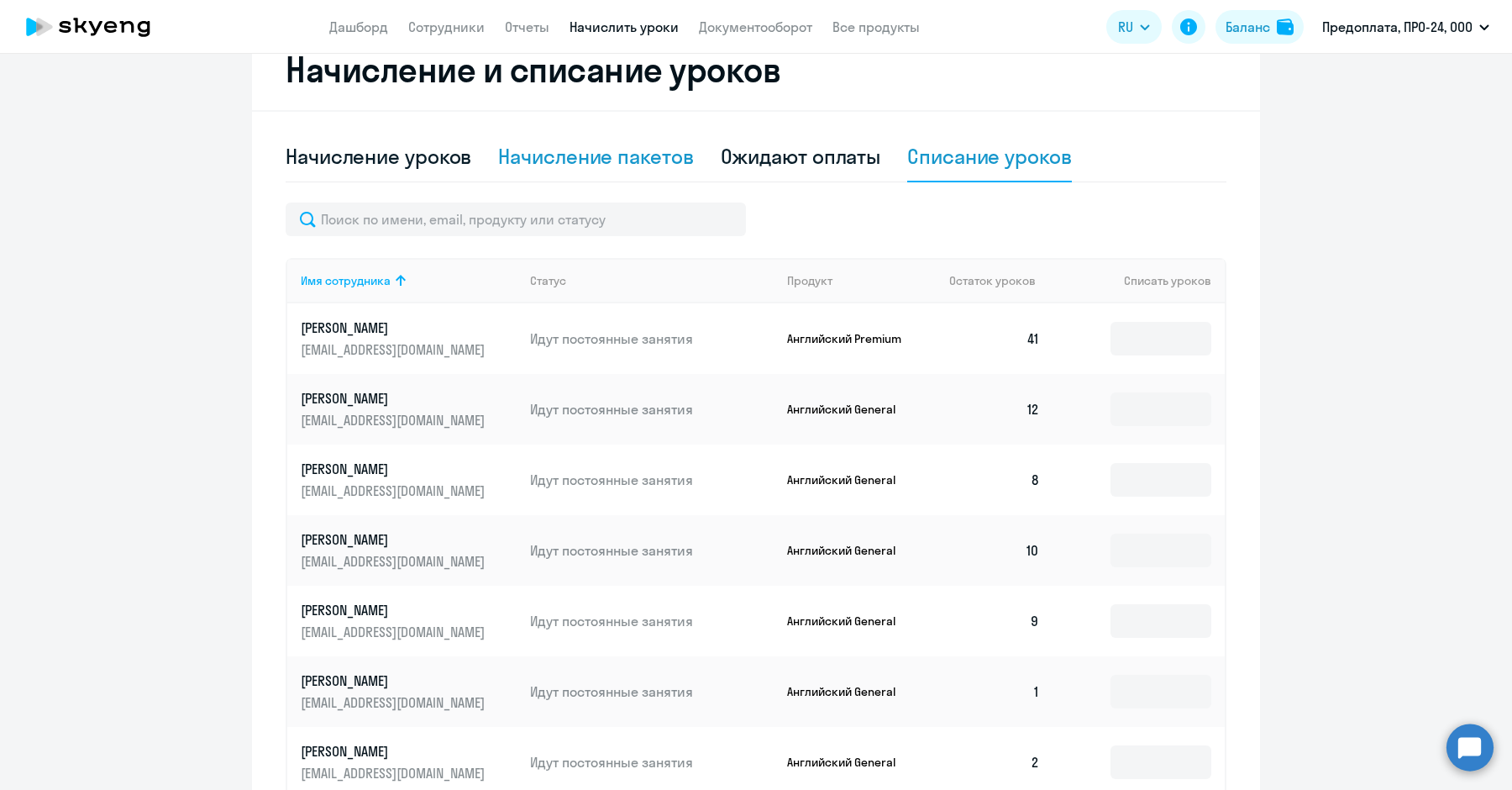
click at [603, 148] on div "Начисление пакетов" at bounding box center [595, 156] width 195 height 27
select select "10"
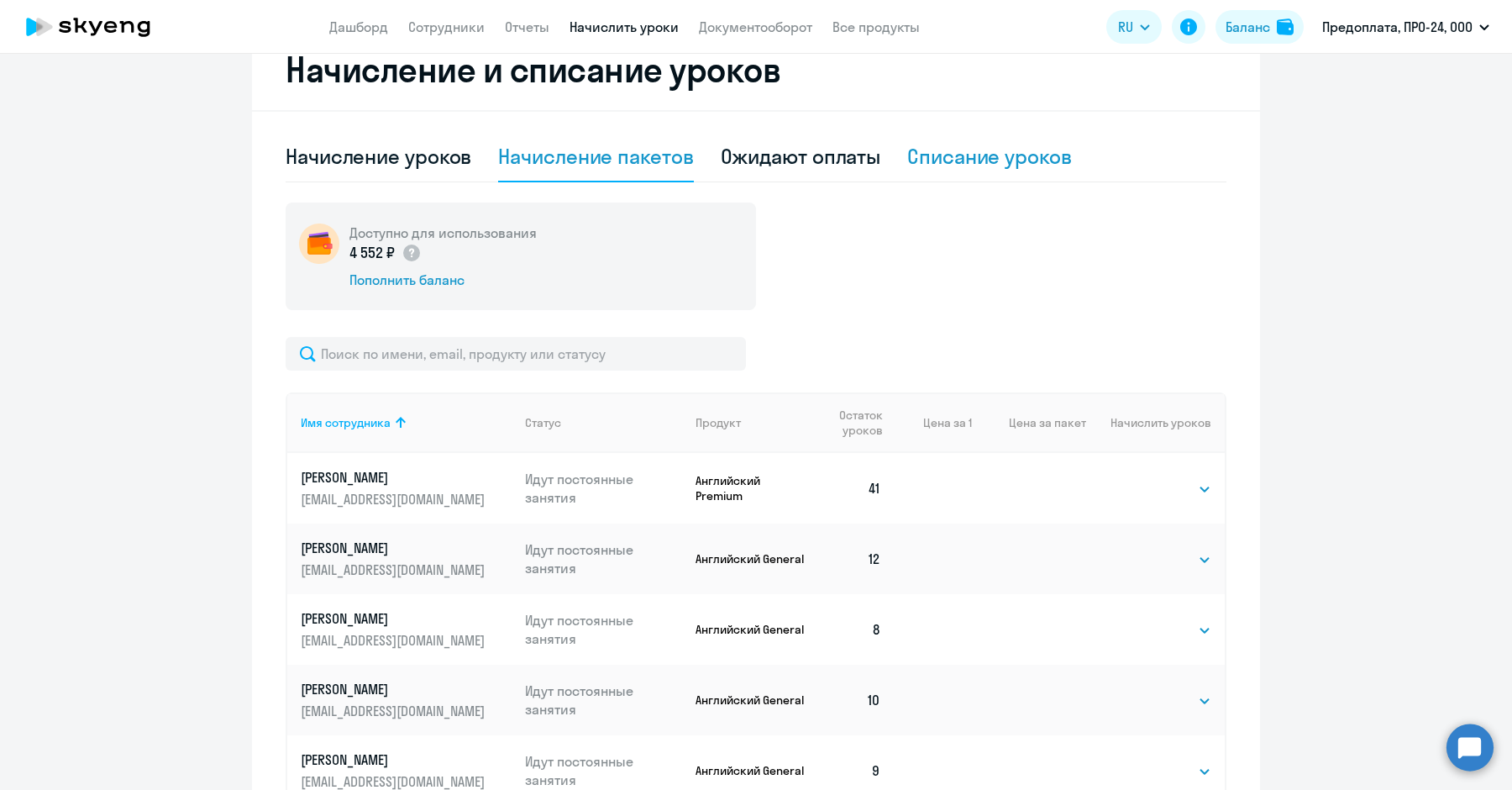
click at [959, 144] on div "Списание уроков" at bounding box center [989, 156] width 165 height 27
select select "10"
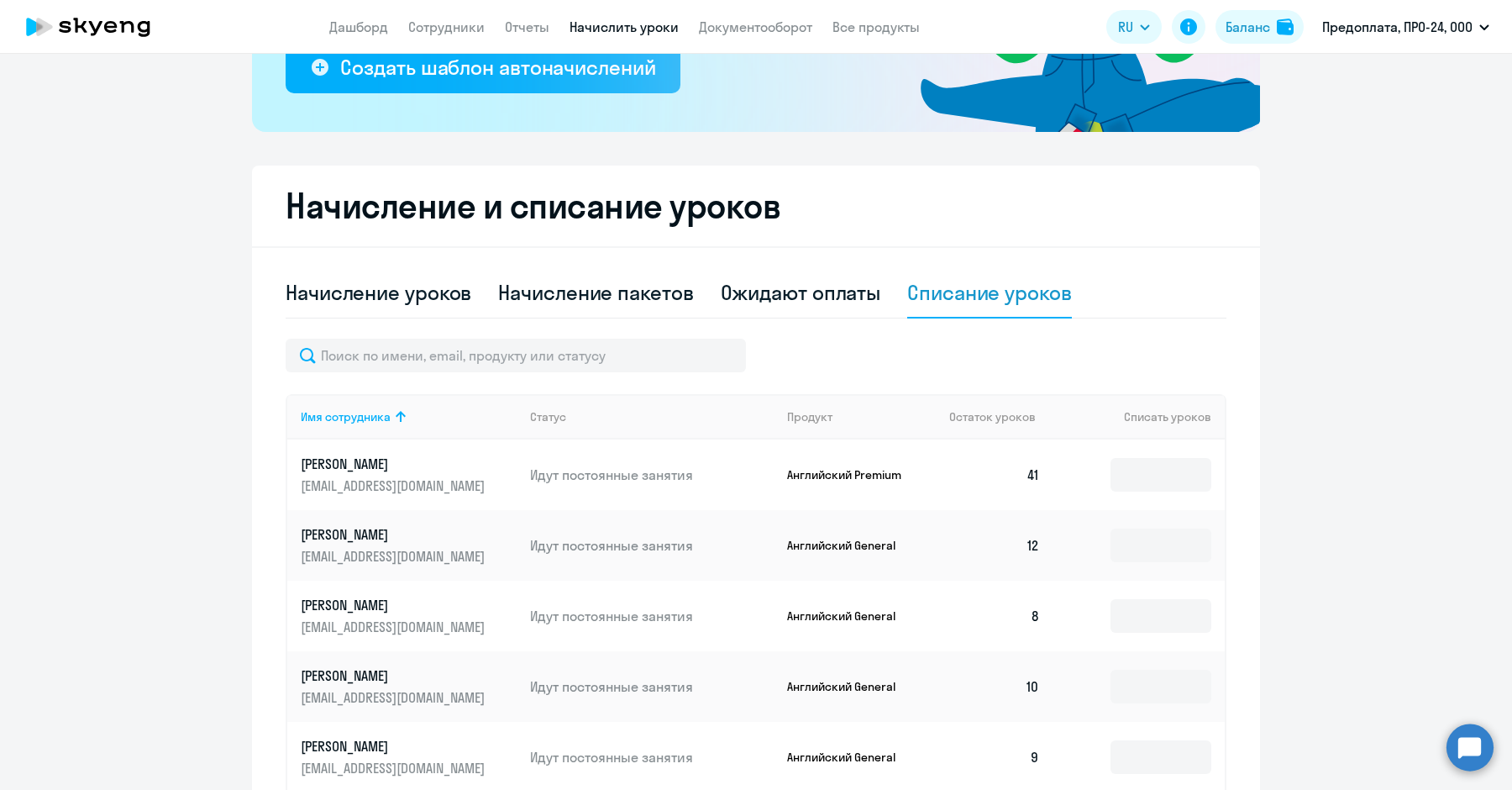
scroll to position [321, 0]
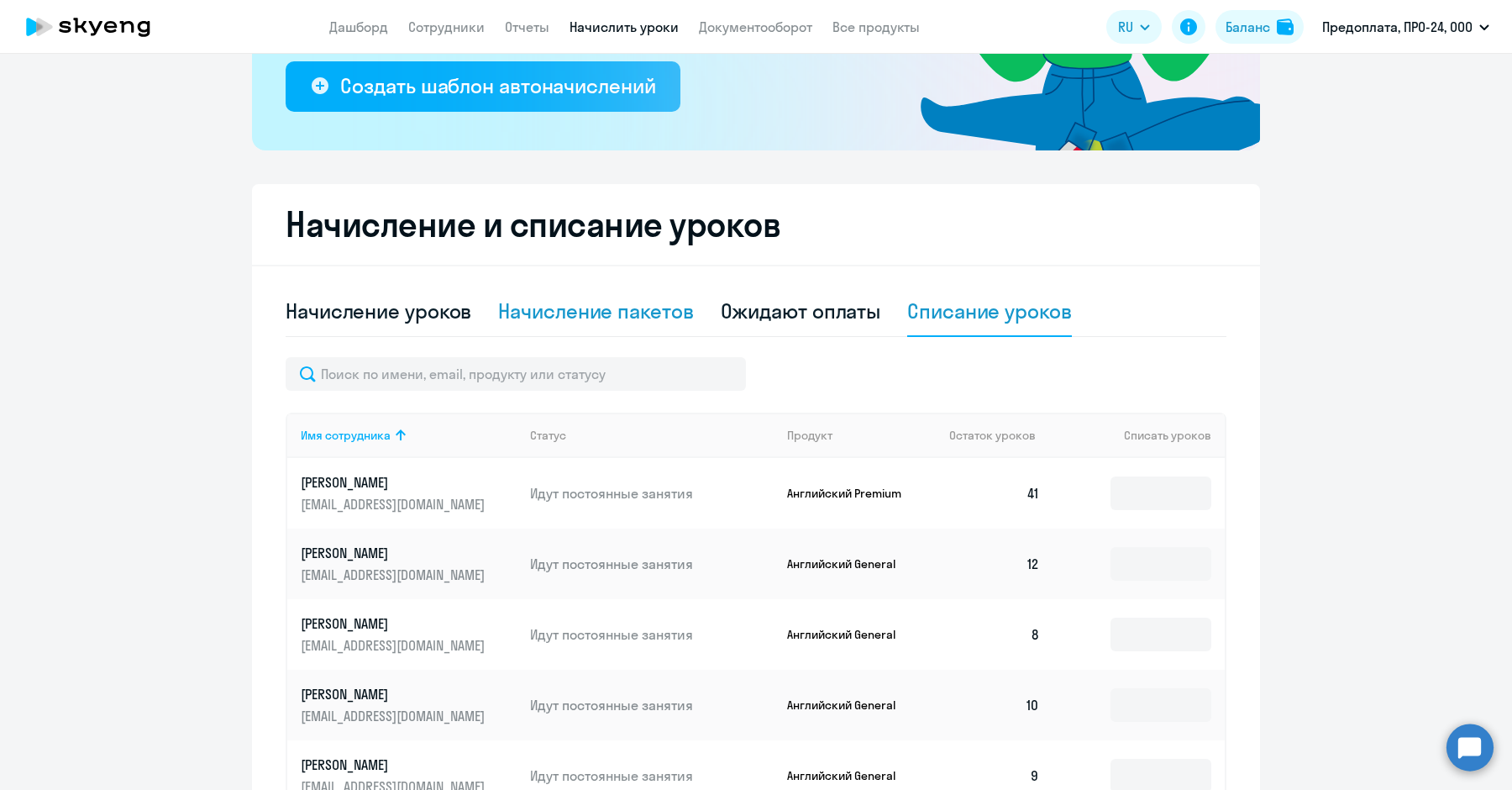
click at [599, 301] on div "Начисление пакетов" at bounding box center [595, 311] width 195 height 27
select select "10"
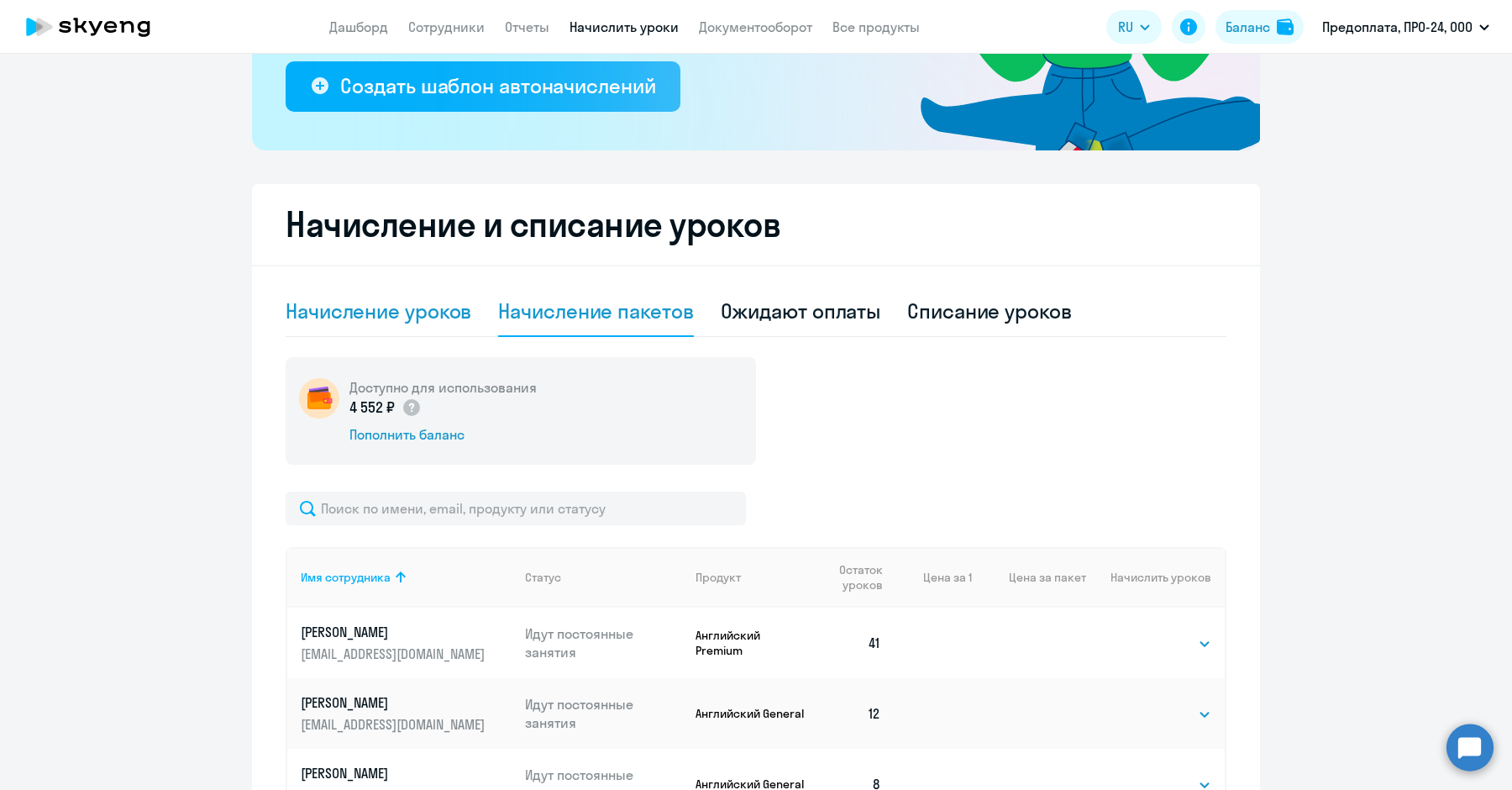
click at [446, 302] on div "Начисление уроков" at bounding box center [378, 311] width 185 height 27
select select "10"
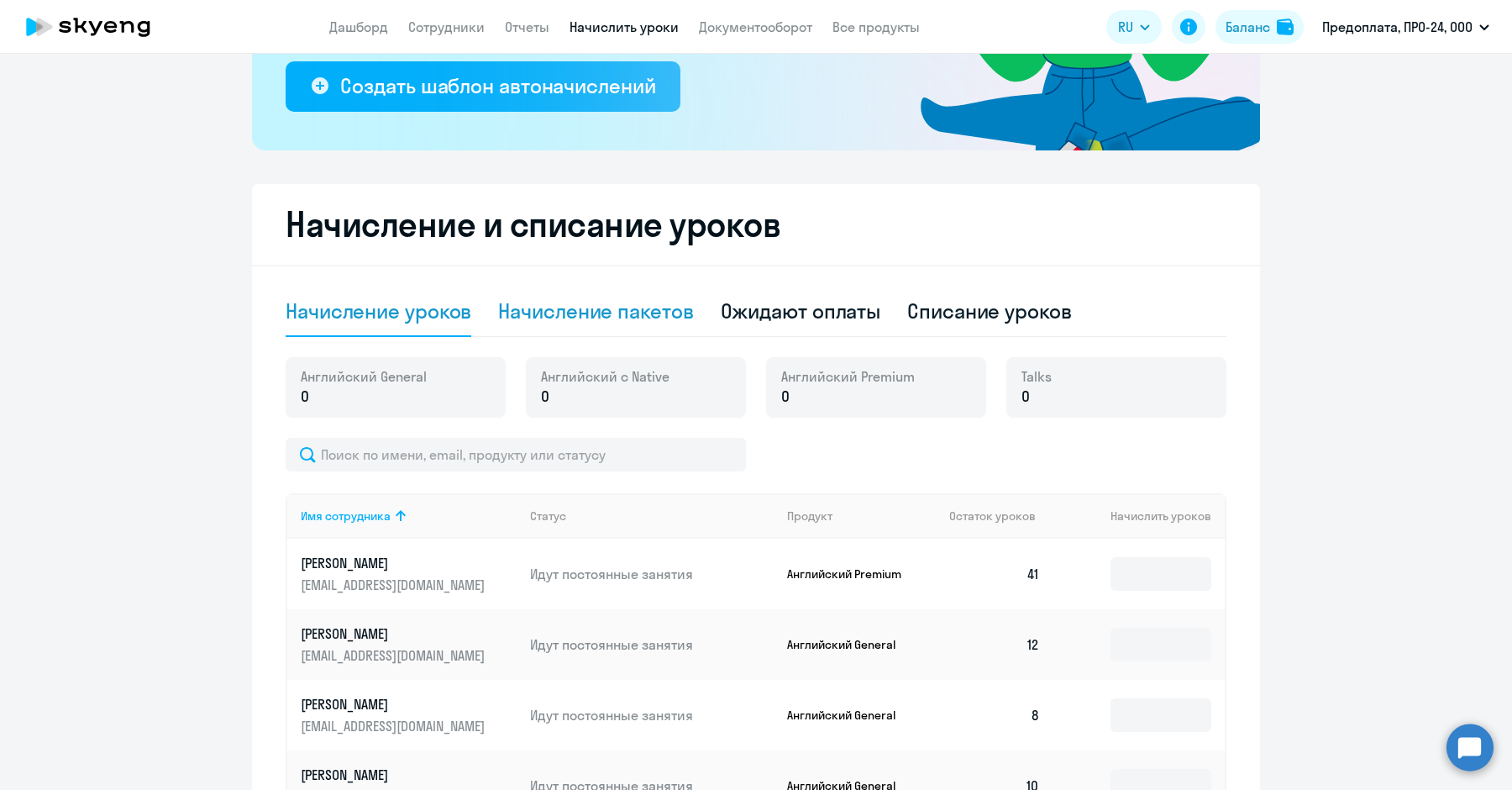
click at [523, 316] on div "Начисление пакетов" at bounding box center [595, 311] width 195 height 27
select select "10"
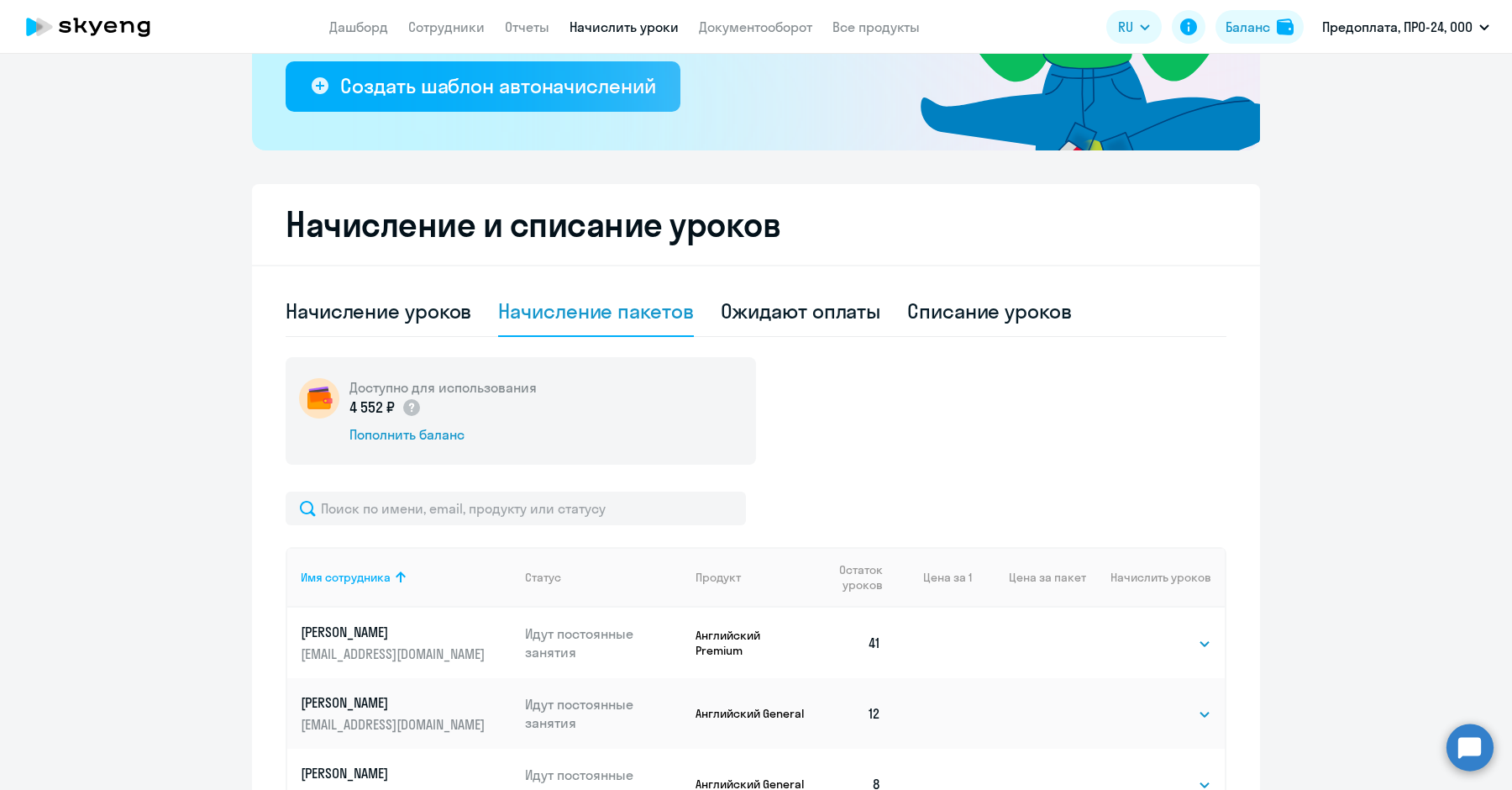
click at [377, 410] on p "4 552 ₽" at bounding box center [384, 407] width 72 height 22
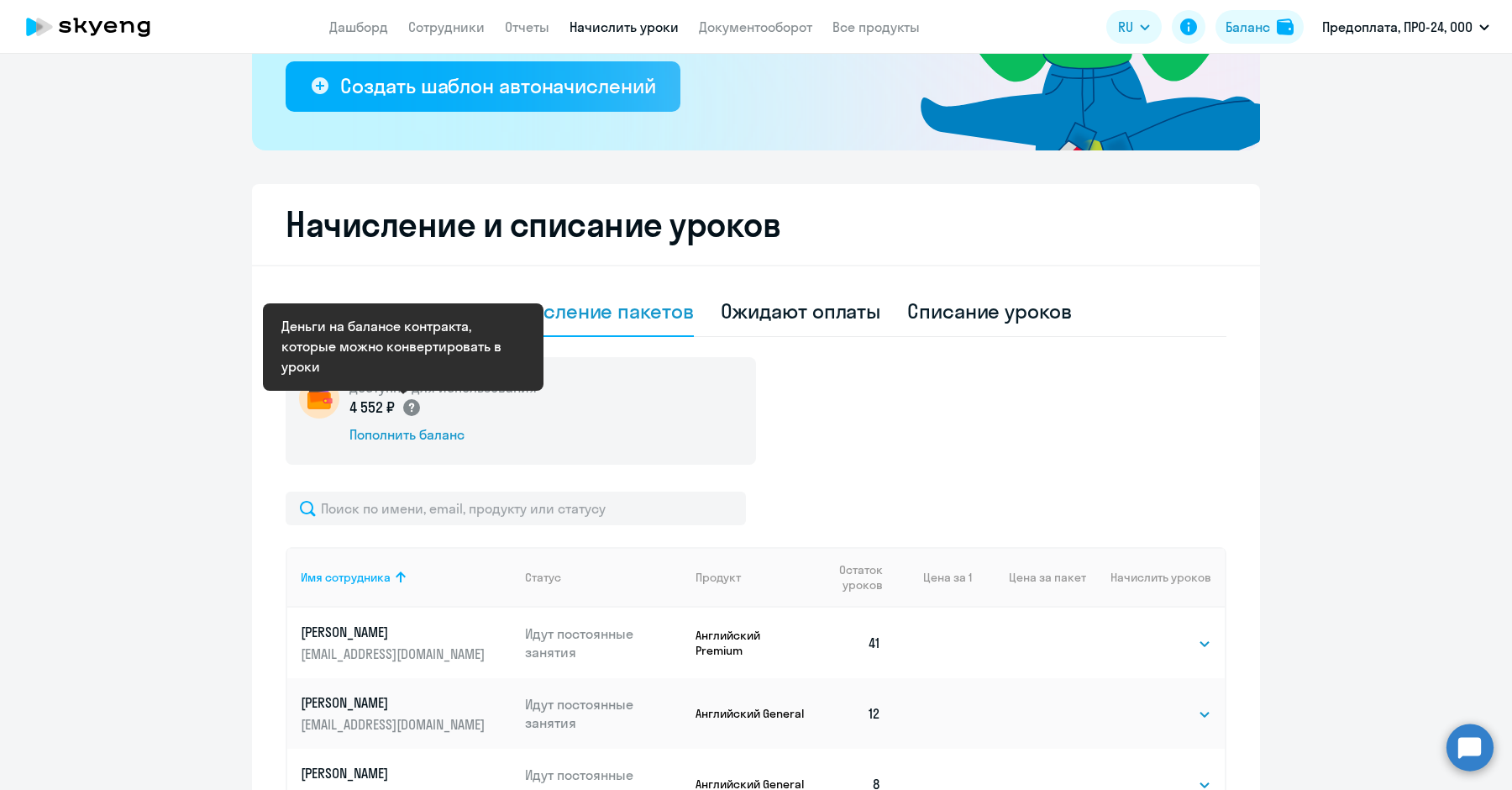
click at [403, 406] on circle at bounding box center [411, 407] width 17 height 17
click at [712, 440] on div "Доступно для использования 4 552 ₽ Пополнить баланс" at bounding box center [520, 410] width 470 height 108
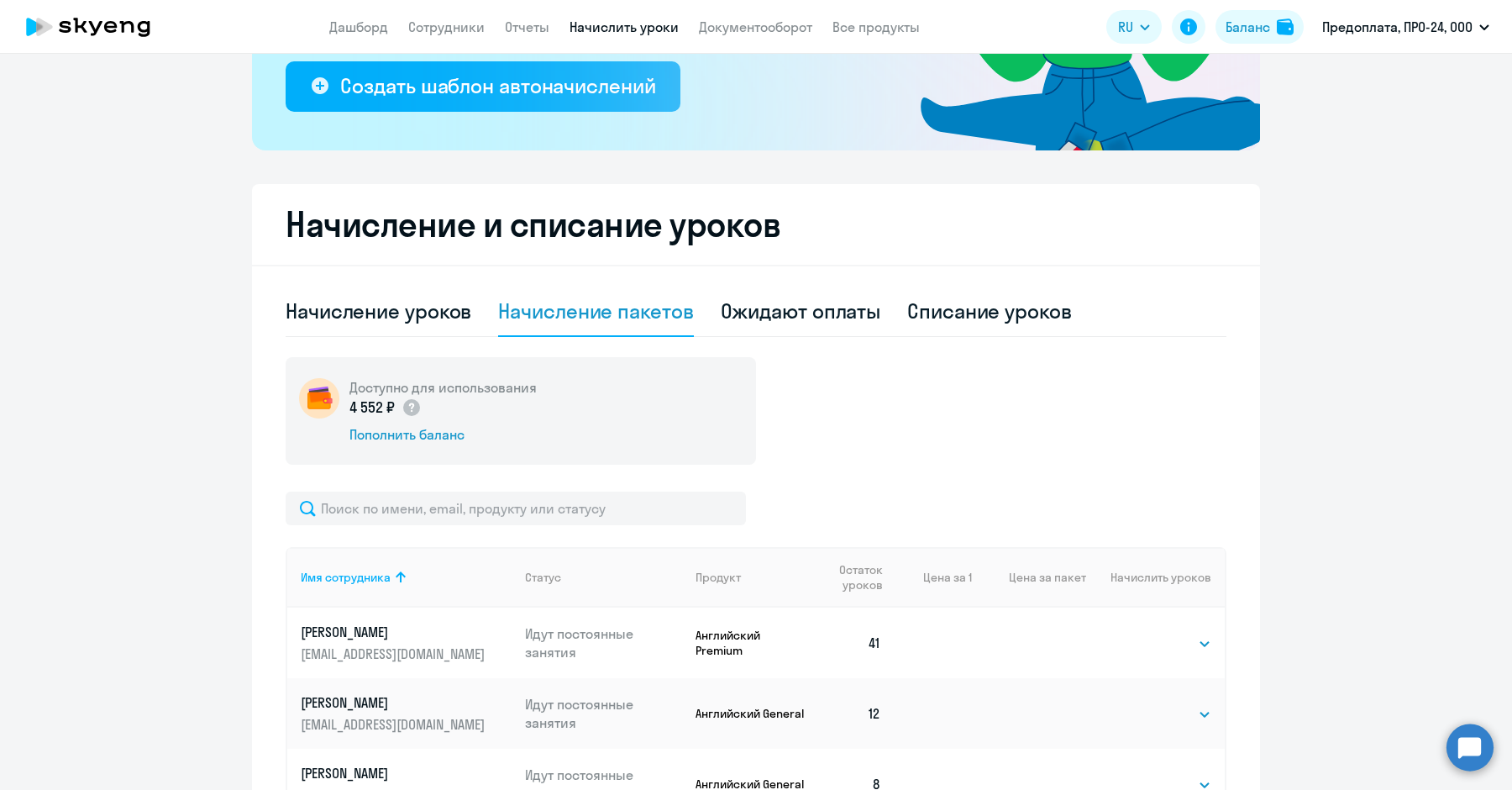
drag, startPoint x: 1478, startPoint y: 406, endPoint x: 1405, endPoint y: 645, distance: 249.9
click at [1405, 645] on ng-component "Рекомендуем создать шаблон автоначислений Уроки больше не придётся начислять вр…" at bounding box center [756, 546] width 1512 height 1576
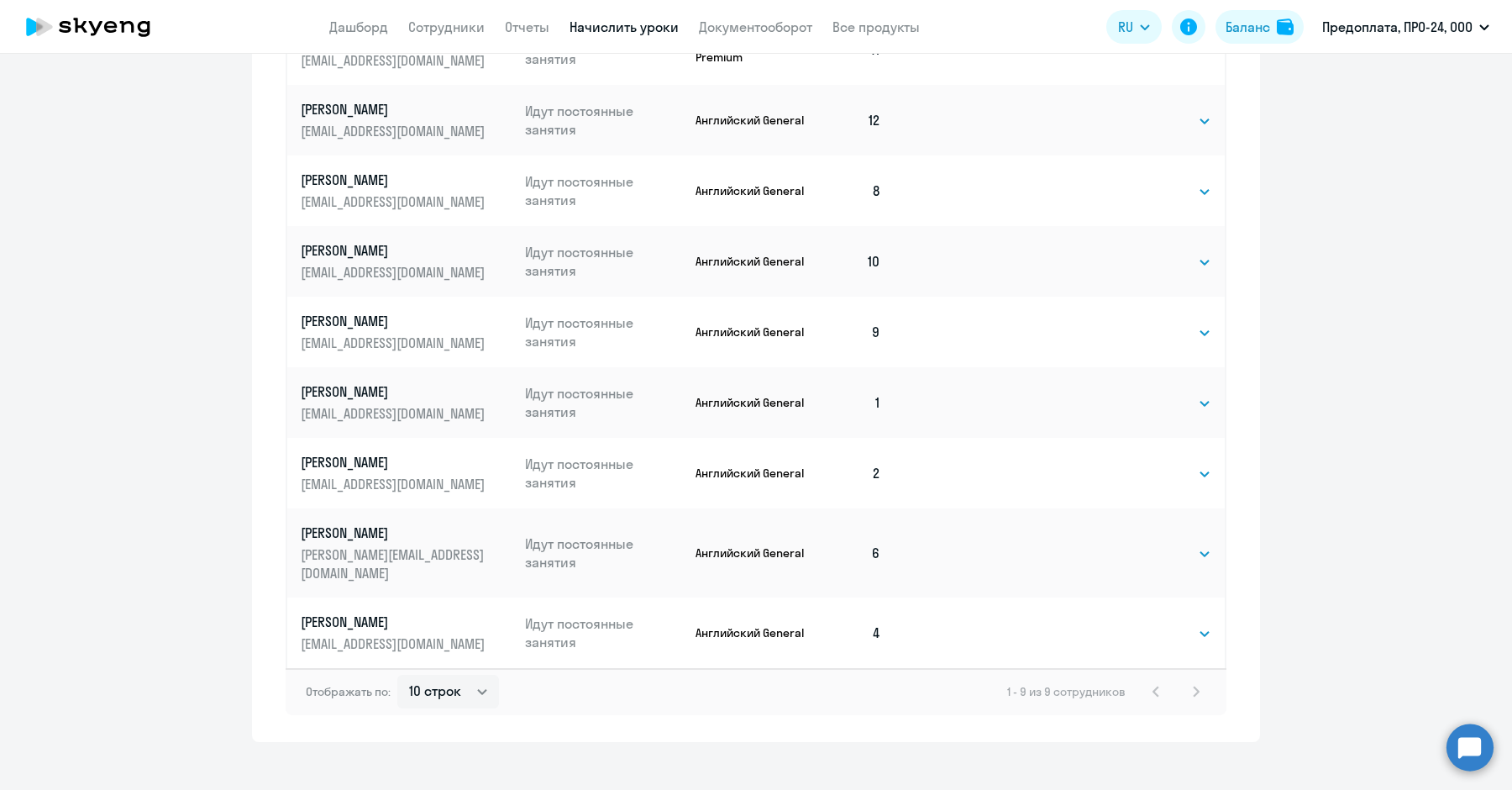
scroll to position [368, 0]
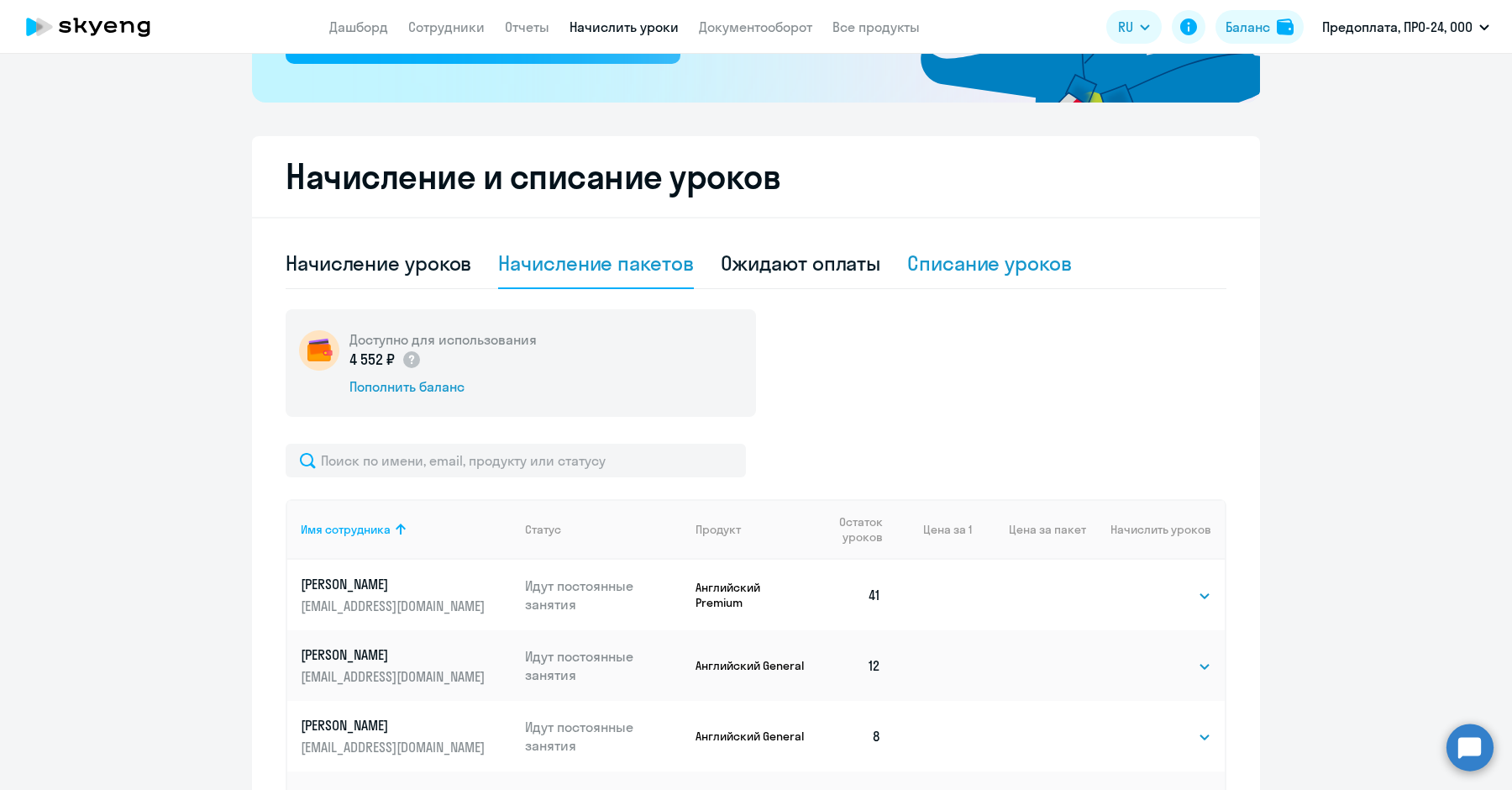
click at [933, 250] on div "Списание уроков" at bounding box center [989, 262] width 165 height 27
select select "10"
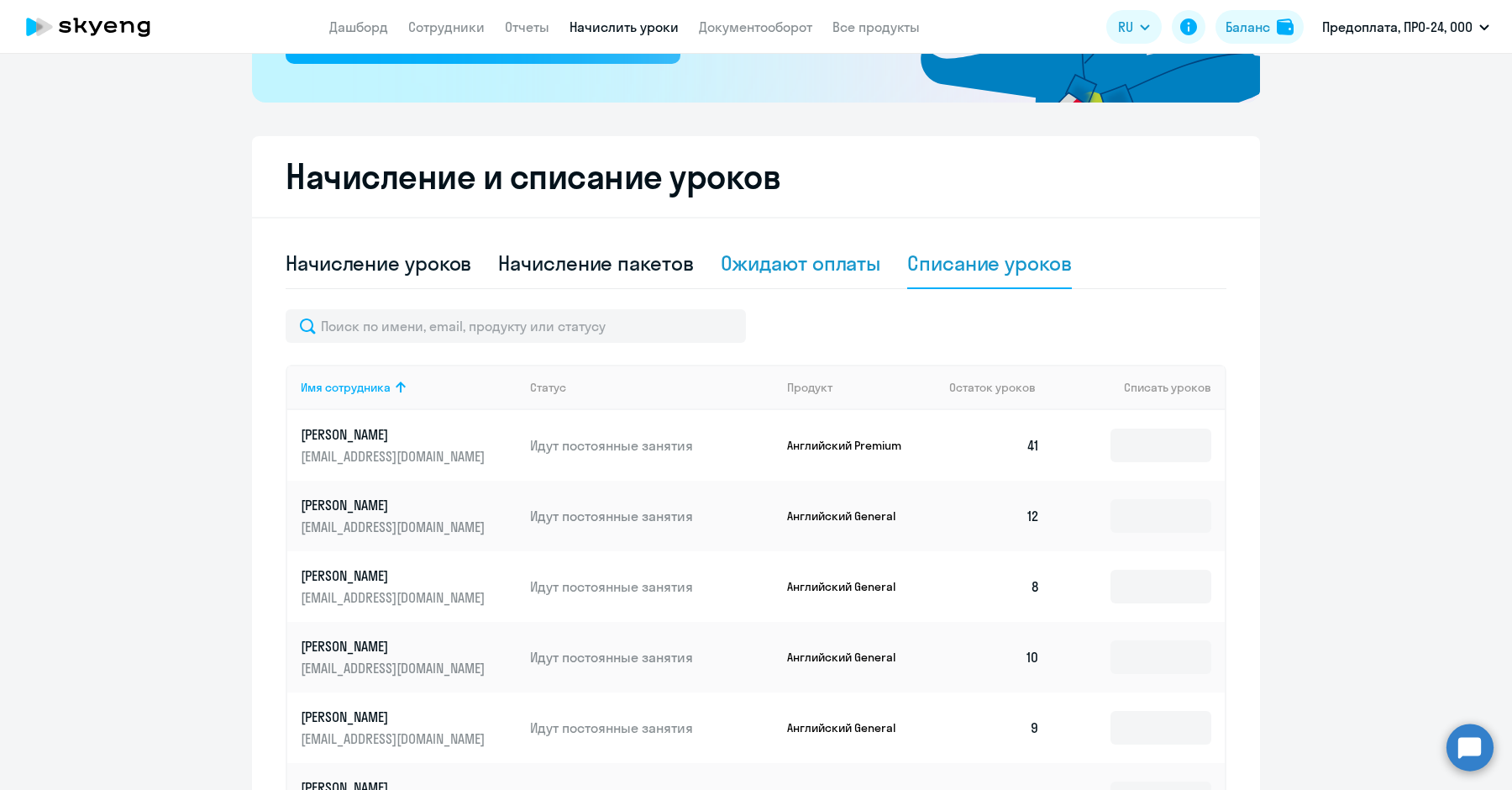
click at [806, 252] on div "Ожидают оплаты" at bounding box center [800, 262] width 161 height 27
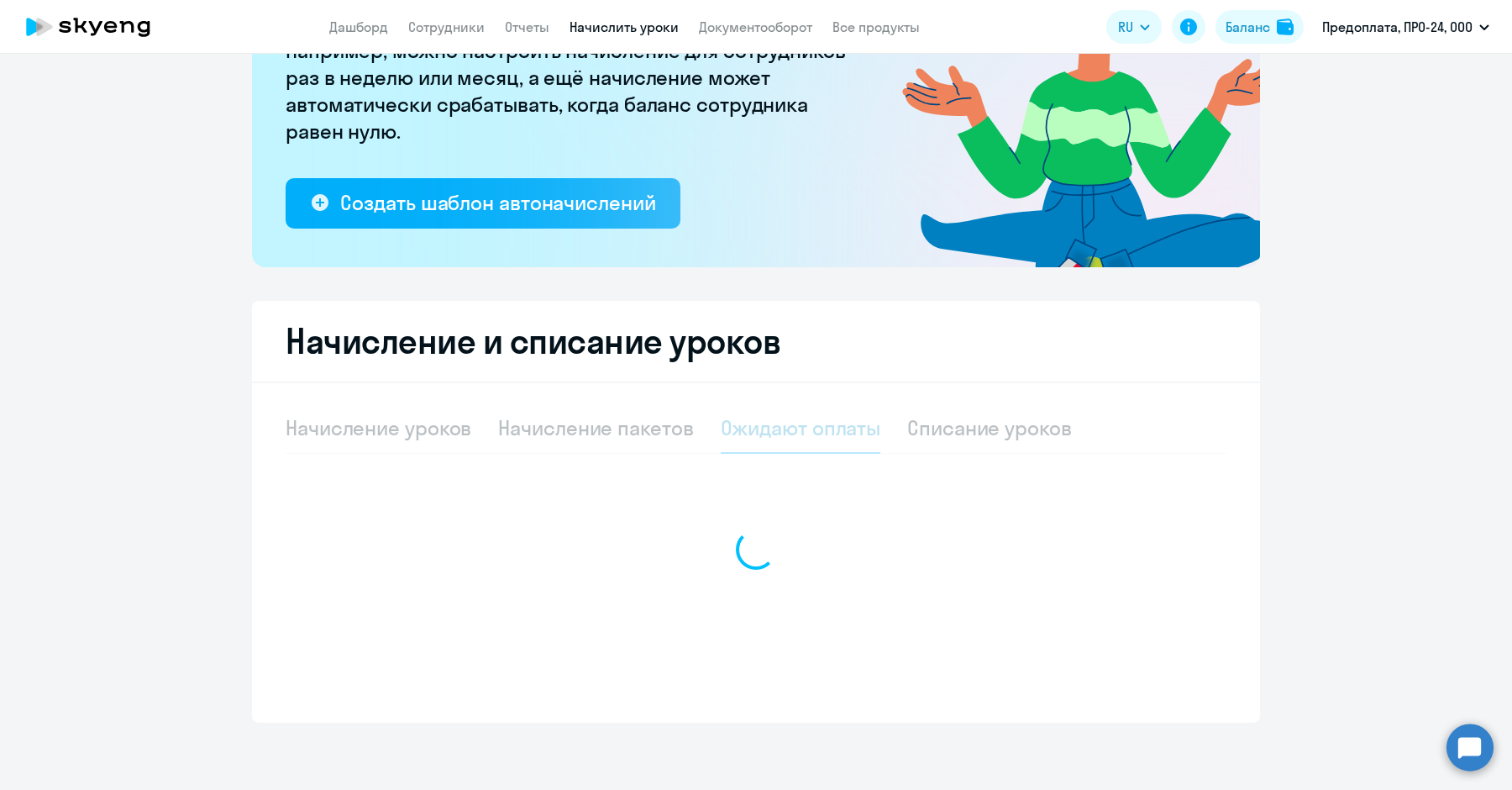
scroll to position [202, 0]
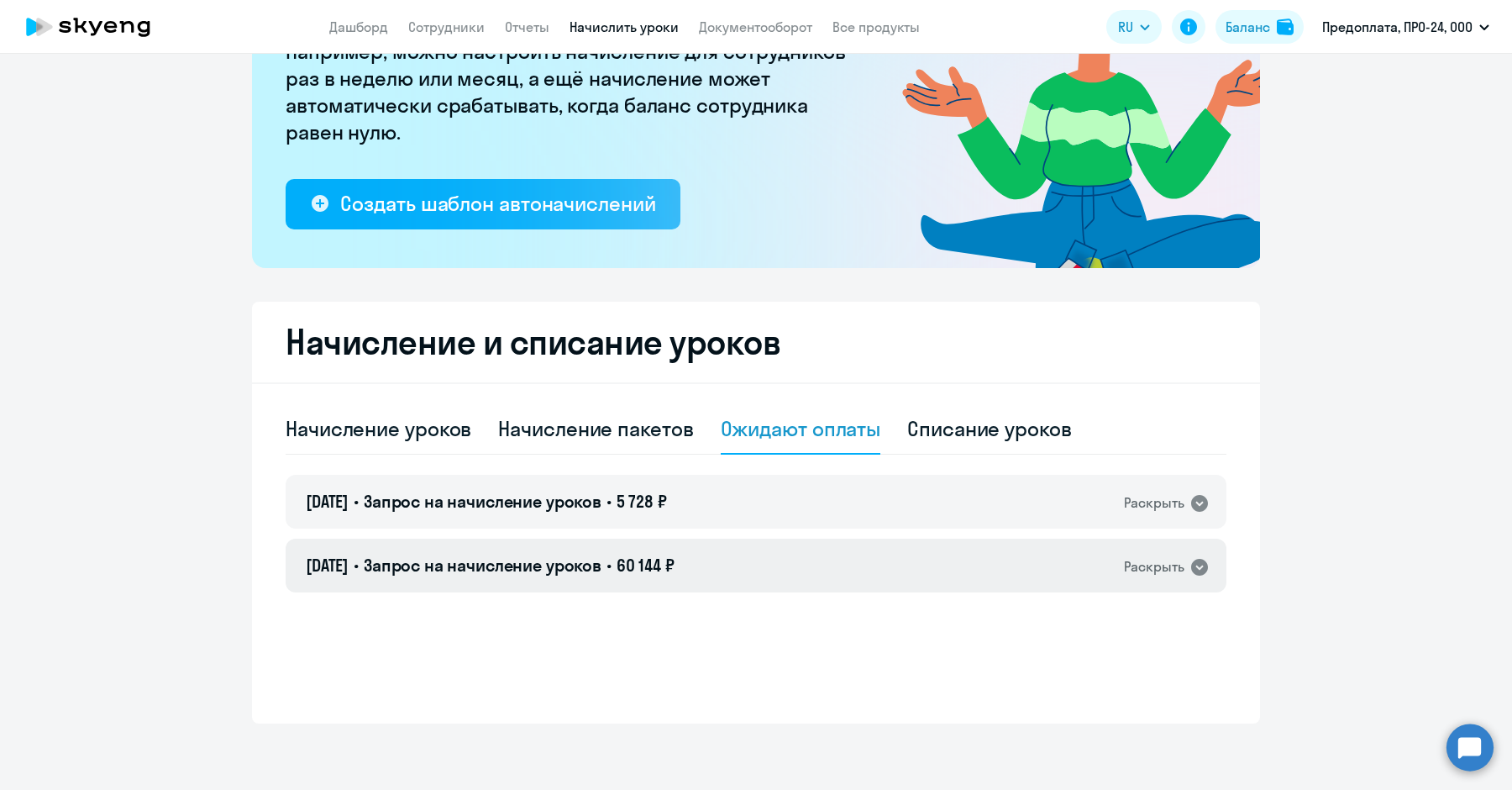
click at [1163, 560] on div "Раскрыть" at bounding box center [1153, 566] width 60 height 21
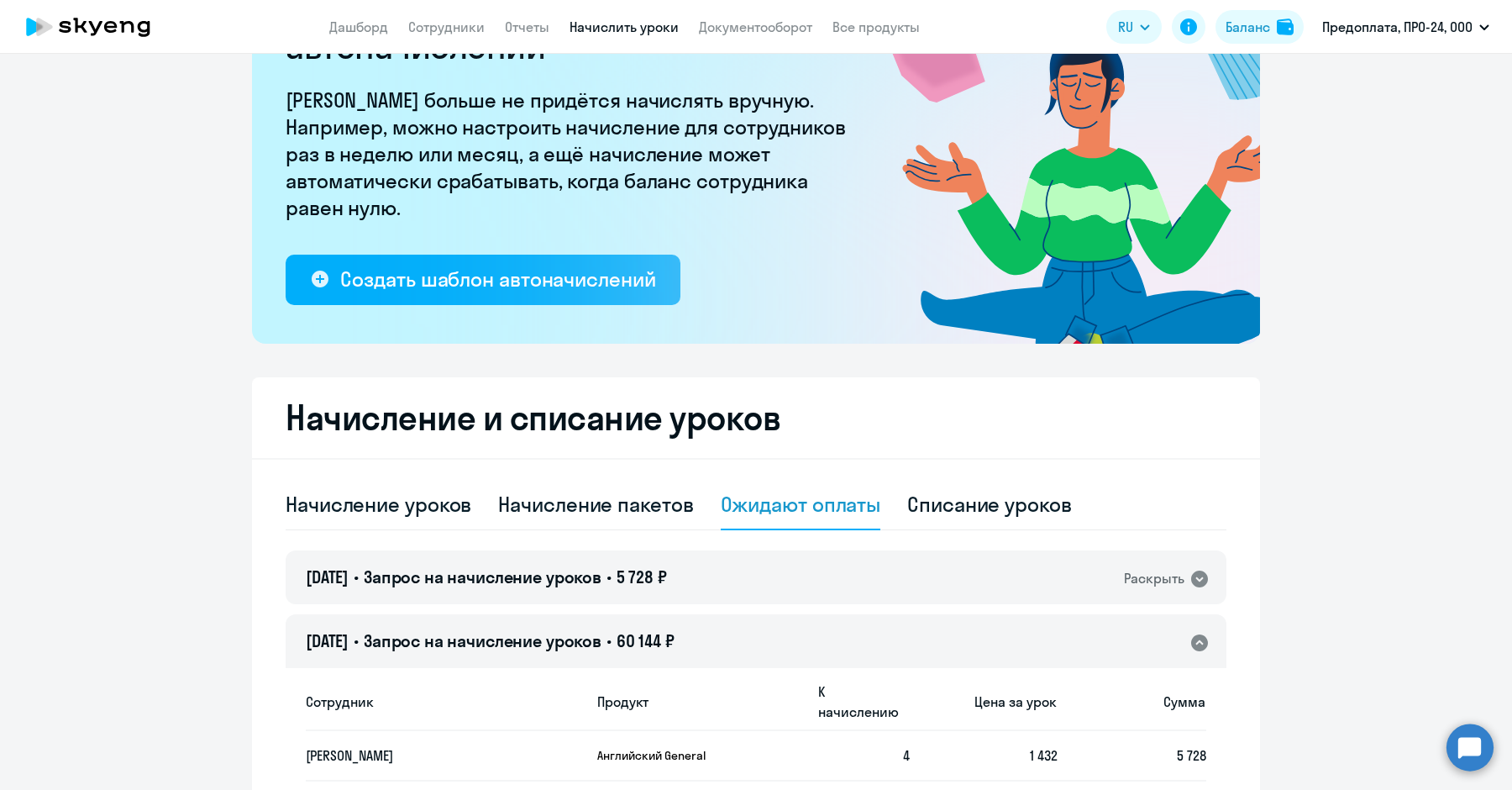
scroll to position [137, 0]
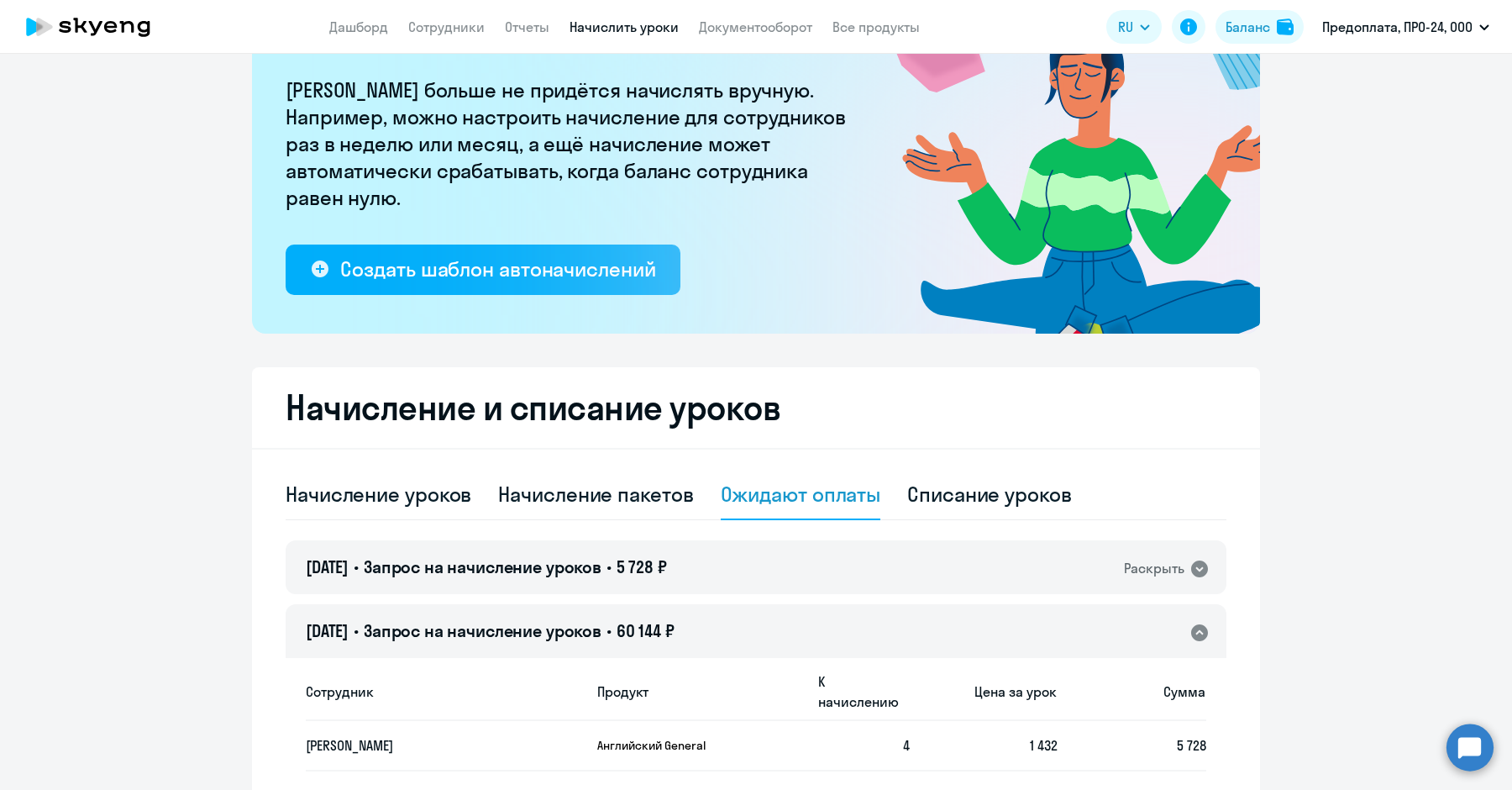
click at [740, 14] on app-header "Дашборд Сотрудники Отчеты Начислить уроки Документооборот Все продукты Дашборд …" at bounding box center [756, 27] width 1512 height 54
click at [739, 32] on link "Документооборот" at bounding box center [755, 27] width 113 height 17
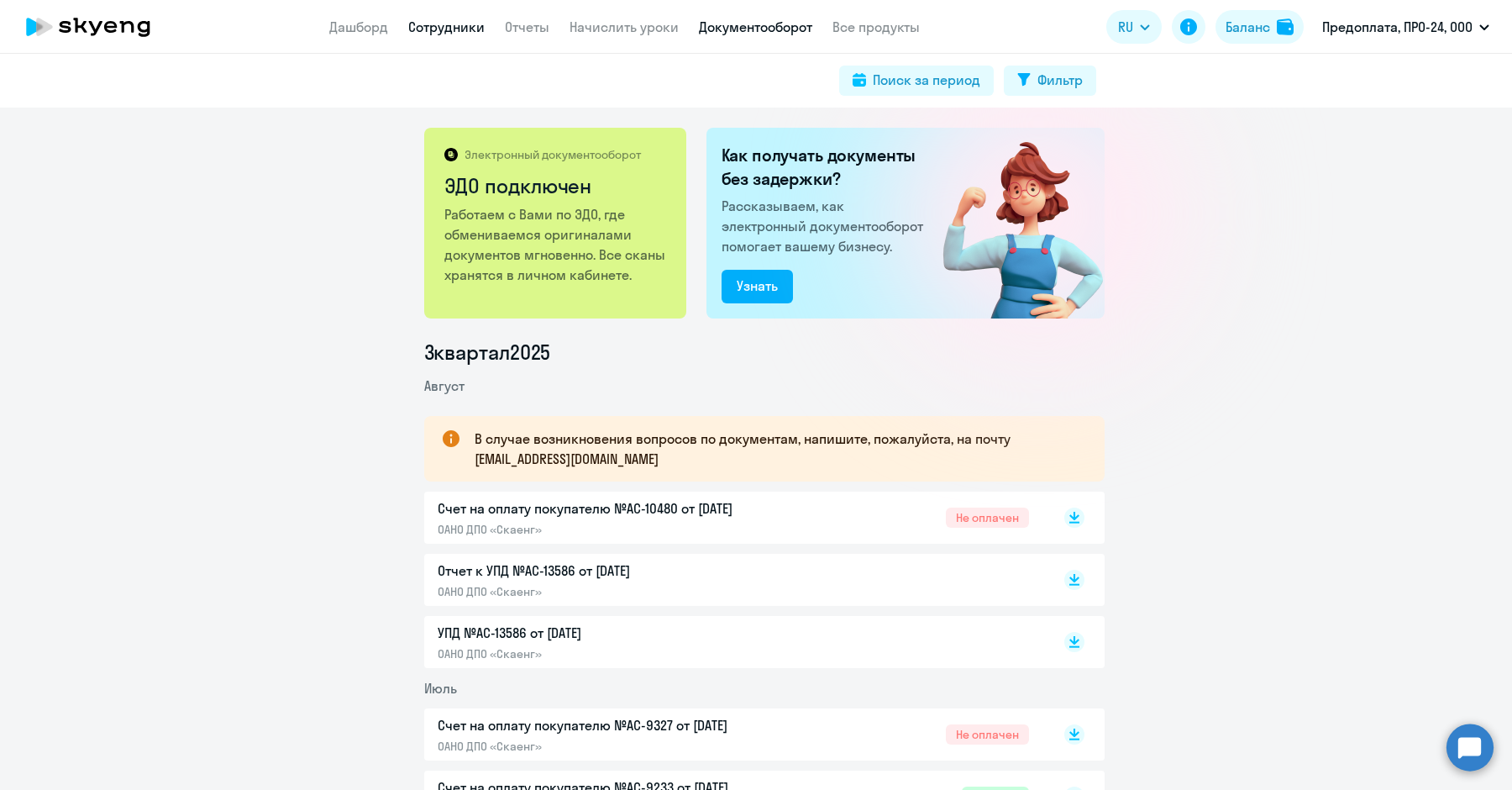
click at [466, 26] on link "Сотрудники" at bounding box center [447, 27] width 77 height 17
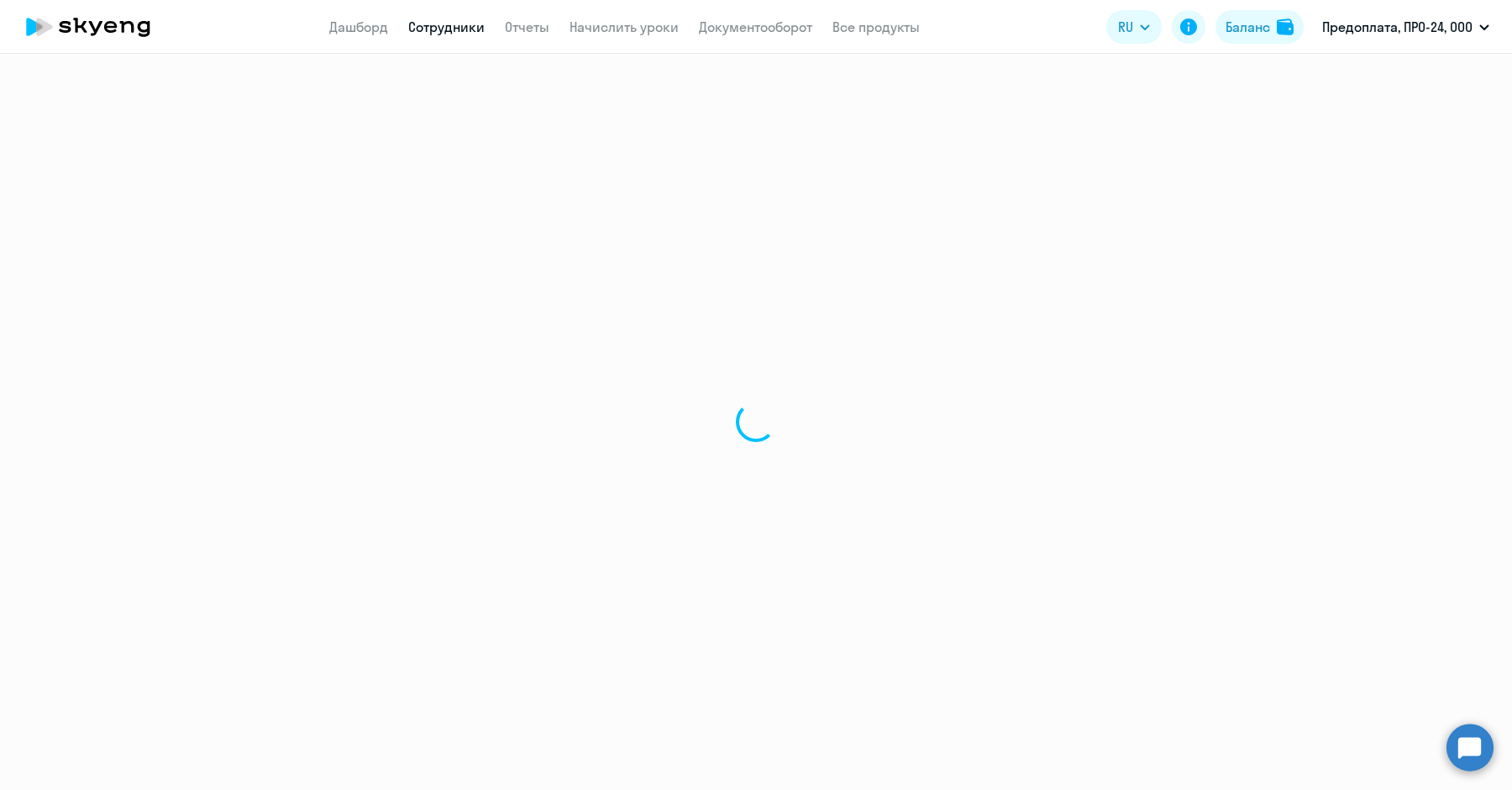
select select "30"
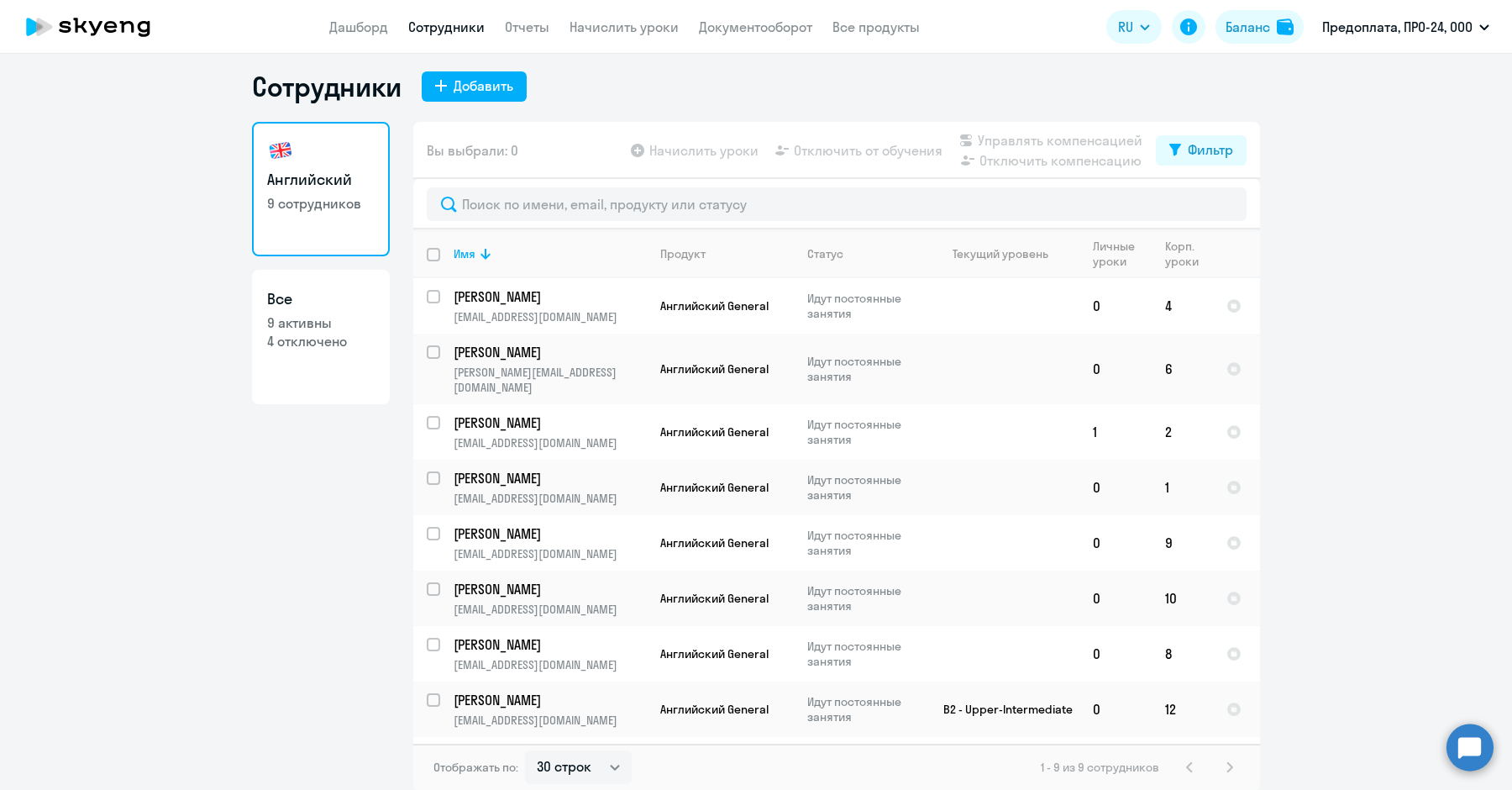
scroll to position [9, 0]
